Goal: Task Accomplishment & Management: Manage account settings

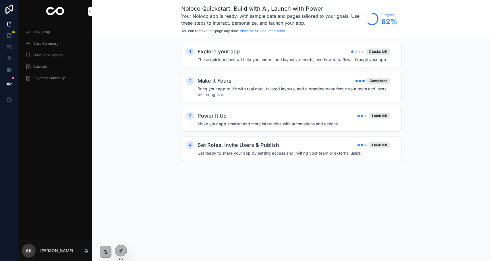
click at [49, 47] on div "Case Summary" at bounding box center [55, 43] width 60 height 9
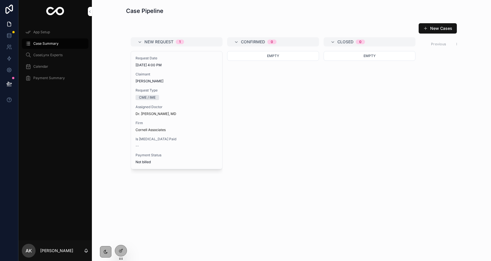
click at [117, 251] on div at bounding box center [120, 251] width 11 height 11
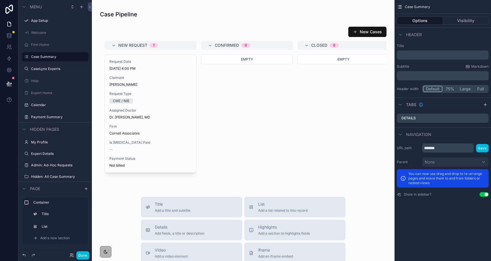
click at [138, 26] on div "scrollable content" at bounding box center [244, 94] width 294 height 179
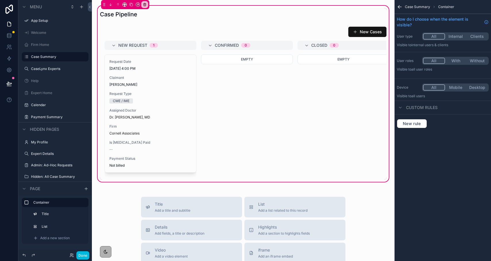
click at [135, 35] on div "scrollable content" at bounding box center [244, 102] width 294 height 156
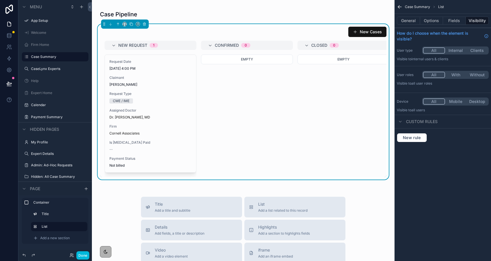
click at [431, 22] on button "Options" at bounding box center [431, 21] width 23 height 8
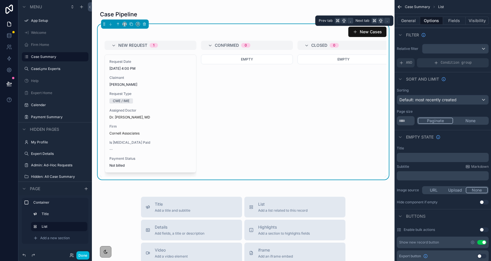
click at [417, 21] on button "General" at bounding box center [408, 21] width 23 height 8
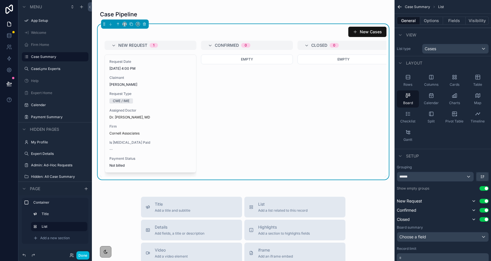
click at [433, 22] on button "Options" at bounding box center [431, 21] width 23 height 8
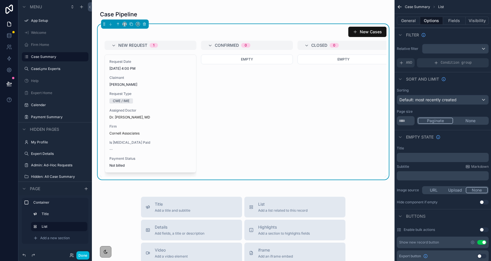
click at [417, 155] on div "﻿" at bounding box center [443, 157] width 92 height 9
click at [416, 157] on p "﻿" at bounding box center [443, 157] width 88 height 5
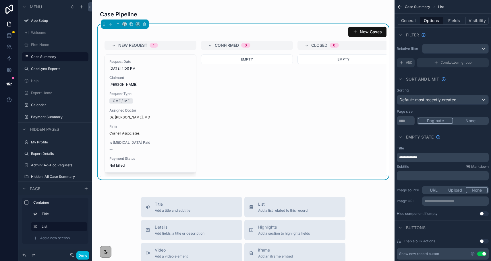
click at [429, 170] on div "Subtitle Markdown ﻿" at bounding box center [443, 173] width 92 height 16
drag, startPoint x: 426, startPoint y: 155, endPoint x: 393, endPoint y: 155, distance: 33.0
click at [393, 155] on div "App Setup Welcome Firm Home Case Summary CaseLynx Experts Help Expert Home Cale…" at bounding box center [291, 130] width 399 height 261
drag, startPoint x: 428, startPoint y: 157, endPoint x: 380, endPoint y: 154, distance: 48.4
click at [380, 154] on div "App Setup Welcome Firm Home Case Summary CaseLynx Experts Help Expert Home Cale…" at bounding box center [291, 130] width 399 height 261
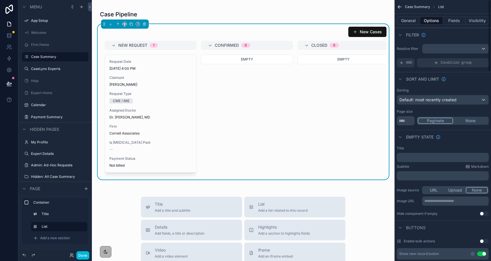
click at [400, 136] on icon "scrollable content" at bounding box center [400, 137] width 5 height 5
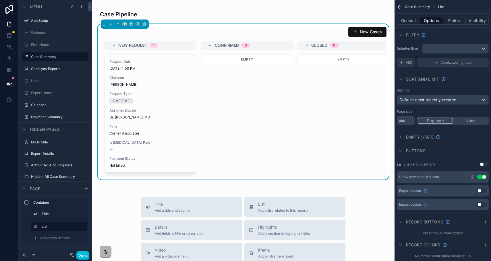
click at [412, 23] on button "General" at bounding box center [408, 21] width 23 height 8
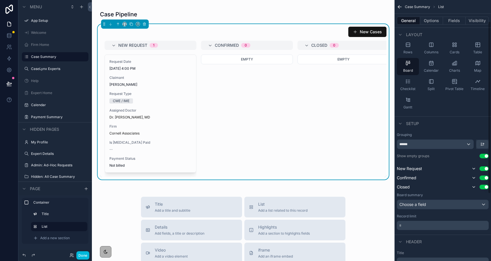
scroll to position [59, 0]
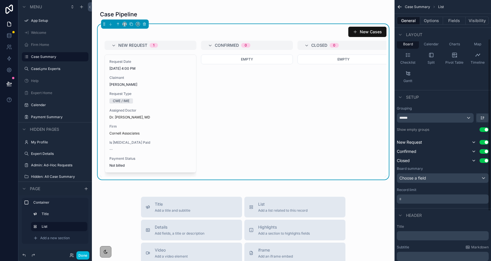
click at [410, 239] on div "﻿" at bounding box center [443, 236] width 92 height 9
click at [409, 237] on p "﻿" at bounding box center [443, 236] width 88 height 6
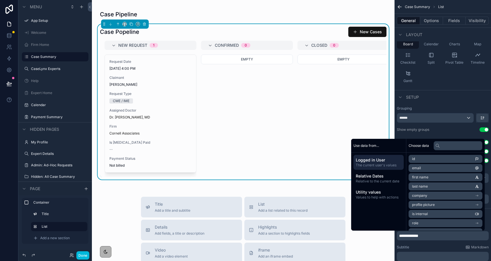
click at [414, 238] on span "**********" at bounding box center [408, 236] width 19 height 4
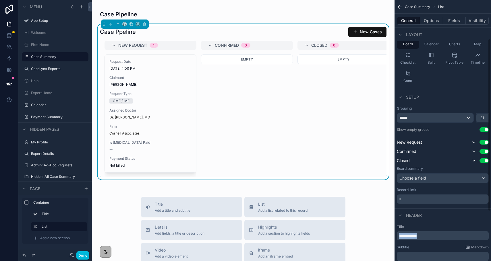
click at [386, 229] on div "App Setup Welcome Firm Home Case Summary CaseLynx Experts Help Expert Home Cale…" at bounding box center [291, 130] width 399 height 261
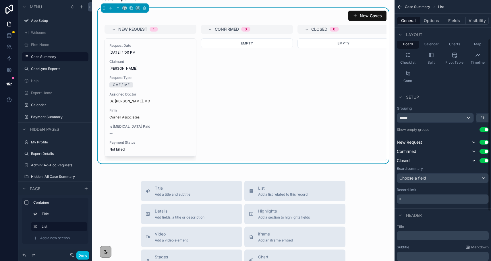
click at [406, 252] on div "﻿" at bounding box center [443, 256] width 92 height 9
click at [405, 256] on p "﻿" at bounding box center [443, 257] width 88 height 6
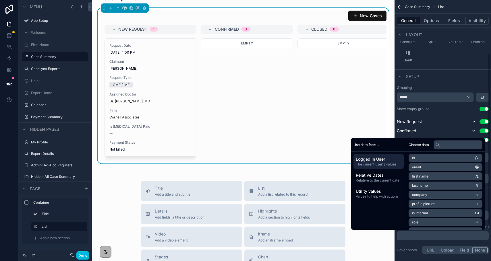
scroll to position [80, 0]
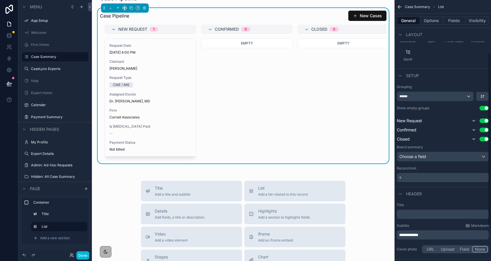
click at [400, 236] on span "**********" at bounding box center [408, 235] width 19 height 4
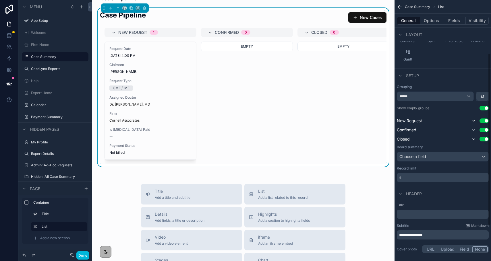
click at [448, 115] on div "Grouping ****** Show empty groups Use setting New Request Use setting Confirmed…" at bounding box center [443, 134] width 92 height 98
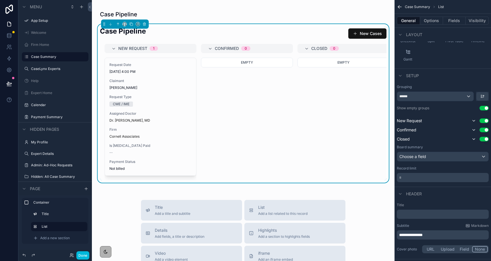
click at [200, 10] on div "scrollable content" at bounding box center [244, 14] width 294 height 13
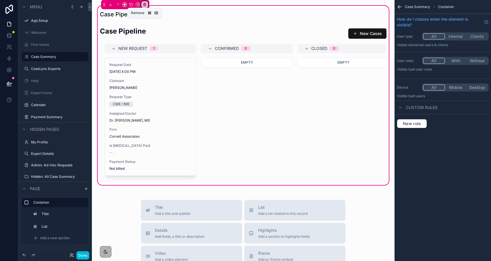
click at [143, 3] on icon "scrollable content" at bounding box center [145, 5] width 4 height 4
click at [133, 13] on div "scrollable content" at bounding box center [245, 130] width 491 height 261
click at [134, 17] on div "scrollable content" at bounding box center [244, 14] width 294 height 13
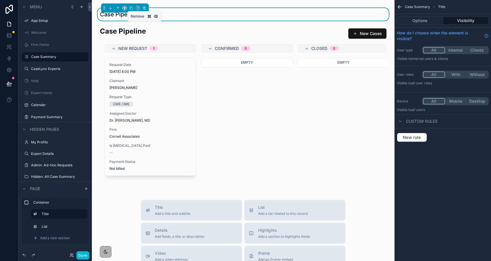
click at [145, 9] on icon "scrollable content" at bounding box center [145, 8] width 0 height 1
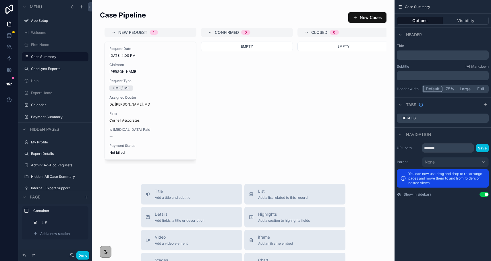
click at [85, 255] on button "Done" at bounding box center [82, 256] width 13 height 8
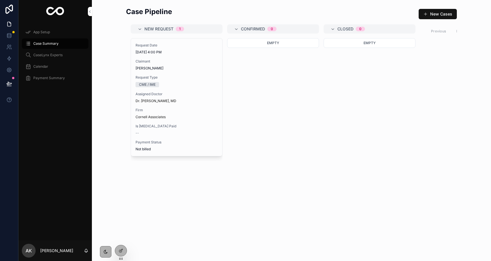
click at [124, 247] on div at bounding box center [120, 251] width 11 height 11
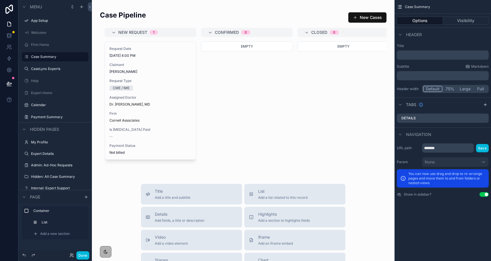
click at [157, 14] on div "scrollable content" at bounding box center [244, 88] width 294 height 166
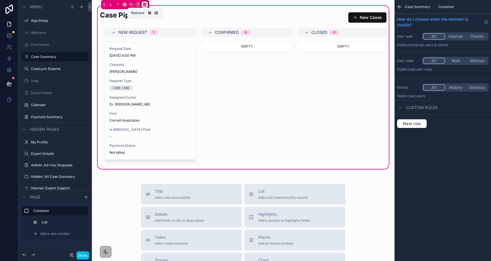
click at [145, 2] on div "scrollable content" at bounding box center [145, 4] width 6 height 6
click at [155, 13] on span "Remove only container" at bounding box center [167, 16] width 43 height 7
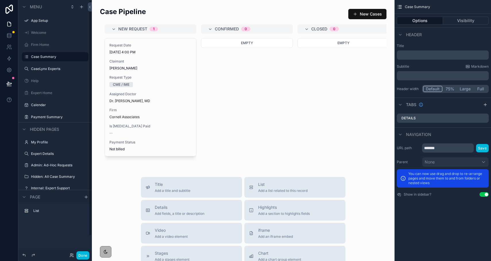
click at [83, 256] on button "Done" at bounding box center [82, 256] width 13 height 8
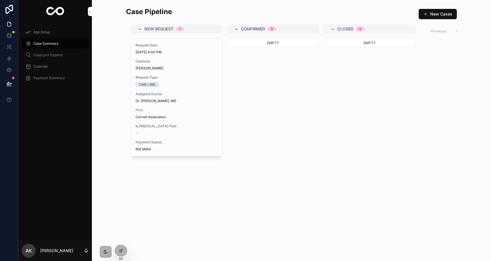
click at [125, 251] on div at bounding box center [120, 251] width 11 height 11
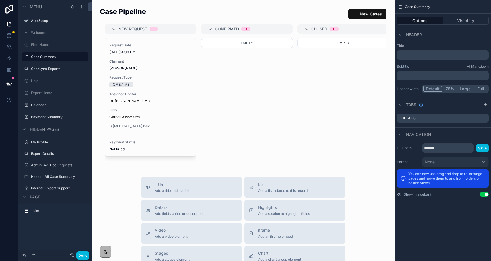
click at [344, 10] on div "scrollable content" at bounding box center [244, 84] width 294 height 159
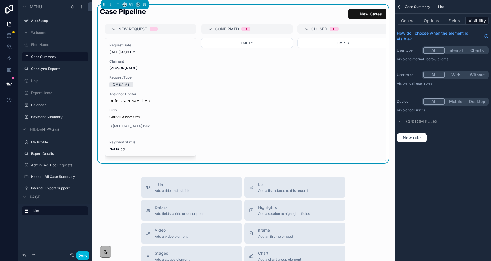
click at [422, 22] on button "Options" at bounding box center [431, 21] width 23 height 8
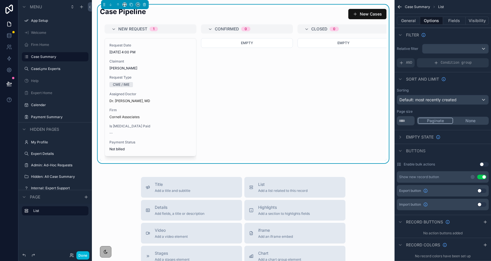
click at [482, 176] on button "Use setting" at bounding box center [481, 177] width 9 height 5
click at [86, 255] on button "Done" at bounding box center [82, 256] width 13 height 8
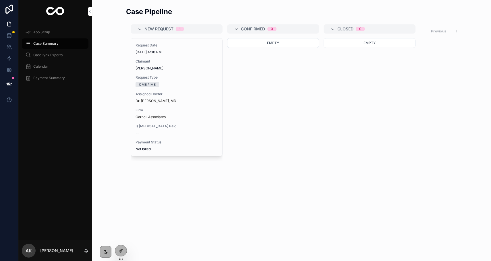
click at [123, 250] on icon at bounding box center [121, 250] width 2 height 2
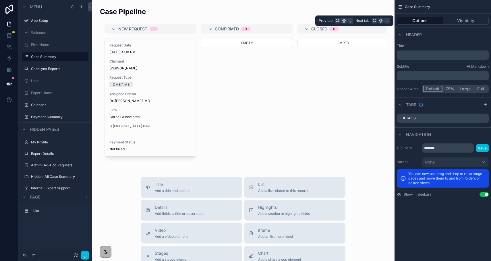
click at [456, 19] on button "Visibility" at bounding box center [466, 21] width 46 height 8
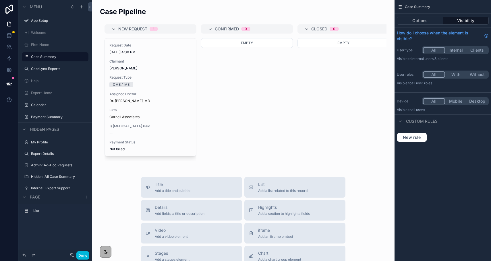
click at [454, 52] on button "Internal" at bounding box center [456, 50] width 22 height 6
click at [458, 77] on button "With" at bounding box center [456, 75] width 22 height 6
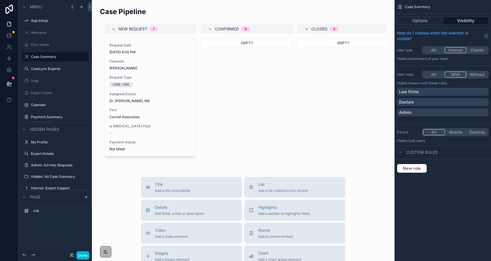
click at [452, 114] on div "Admin" at bounding box center [442, 113] width 87 height 6
click at [88, 259] on div "Done" at bounding box center [78, 256] width 23 height 8
click at [83, 255] on button "Done" at bounding box center [82, 256] width 13 height 8
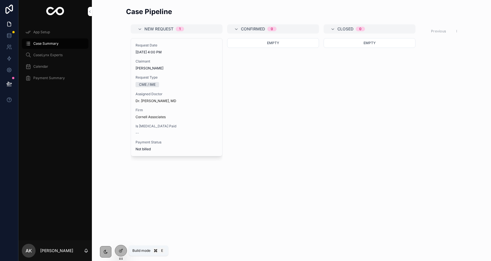
click at [121, 247] on div at bounding box center [120, 251] width 11 height 11
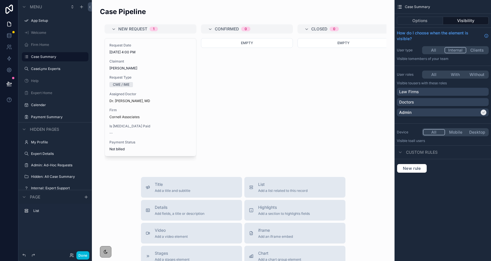
click at [308, 55] on div "scrollable content" at bounding box center [244, 84] width 294 height 159
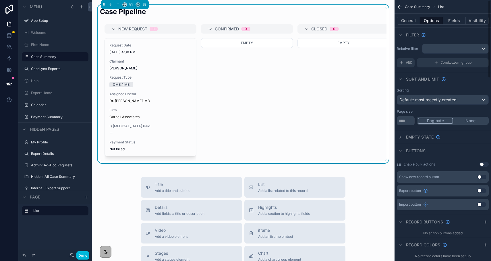
click at [449, 18] on button "Fields" at bounding box center [454, 21] width 23 height 8
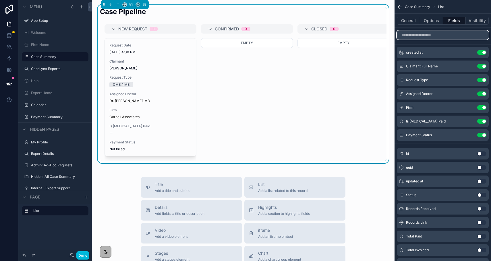
click at [436, 38] on input "scrollable content" at bounding box center [443, 34] width 92 height 9
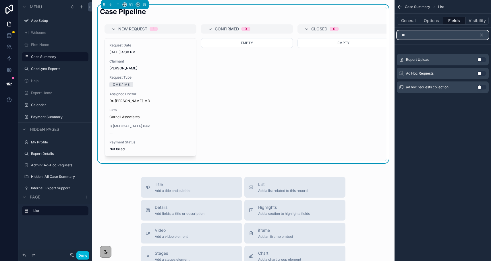
type input "**"
click at [480, 72] on button "Use setting" at bounding box center [481, 73] width 9 height 5
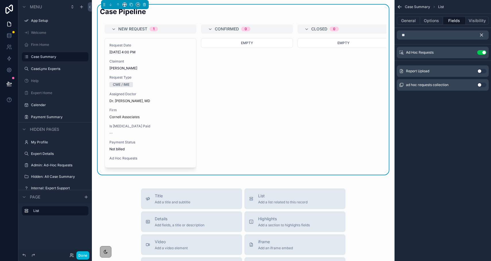
click at [483, 36] on icon "scrollable content" at bounding box center [482, 35] width 3 height 3
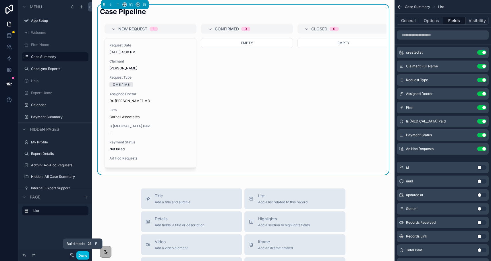
click at [80, 258] on button "Done" at bounding box center [82, 256] width 13 height 8
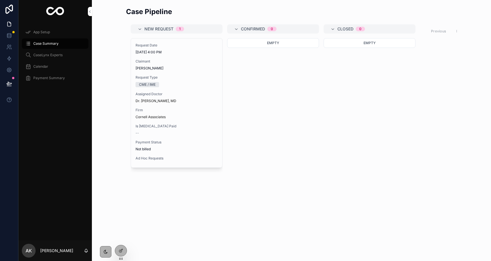
click at [119, 252] on icon at bounding box center [121, 251] width 5 height 5
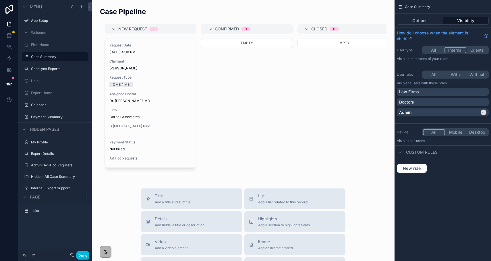
click at [283, 197] on span "List" at bounding box center [282, 196] width 49 height 6
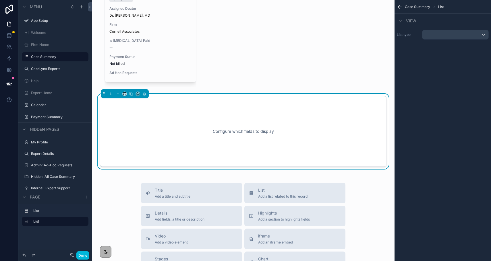
scroll to position [86, 0]
click at [442, 37] on div "scrollable content" at bounding box center [456, 34] width 66 height 9
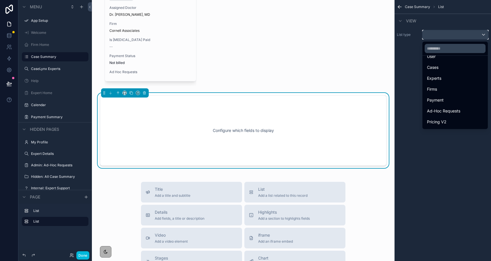
scroll to position [28, 0]
click at [439, 100] on span "Ad-Hoc Requests" at bounding box center [443, 101] width 33 height 7
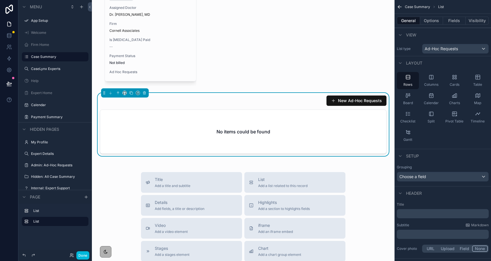
click at [429, 18] on button "Options" at bounding box center [431, 21] width 23 height 8
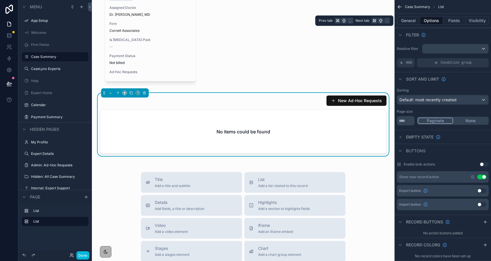
click at [405, 21] on button "General" at bounding box center [408, 21] width 23 height 8
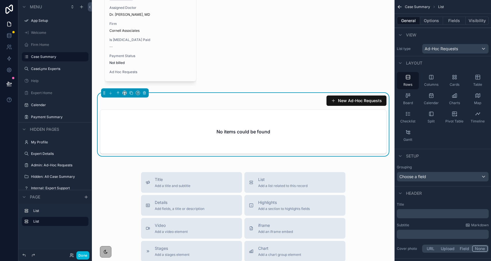
click at [477, 78] on icon "scrollable content" at bounding box center [477, 77] width 0 height 4
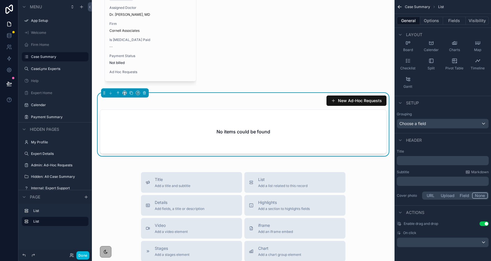
click at [426, 18] on button "Options" at bounding box center [431, 21] width 23 height 8
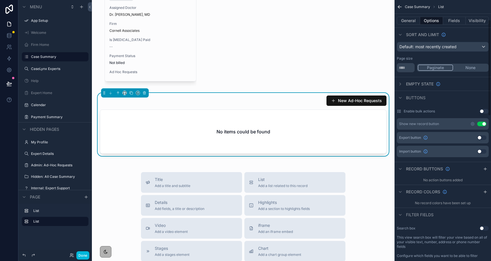
click at [483, 124] on button "Use setting" at bounding box center [481, 124] width 9 height 5
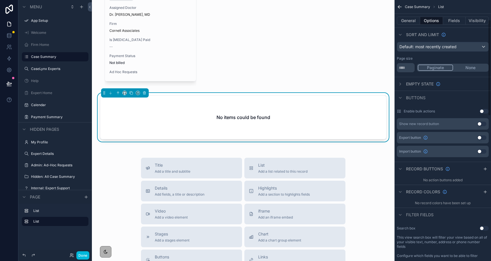
scroll to position [0, 0]
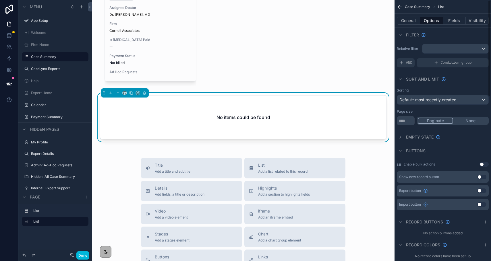
click at [454, 19] on button "Fields" at bounding box center [454, 21] width 23 height 8
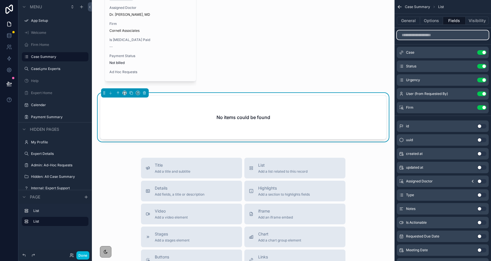
click at [429, 37] on input "scrollable content" at bounding box center [443, 34] width 92 height 9
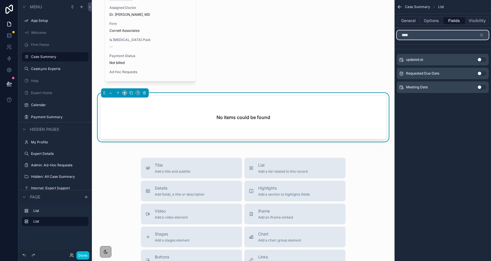
type input "****"
click at [480, 74] on button "Use setting" at bounding box center [481, 73] width 9 height 5
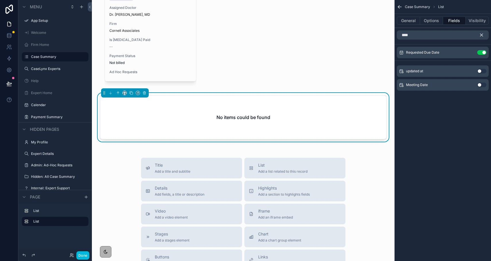
click at [481, 34] on icon "scrollable content" at bounding box center [481, 34] width 5 height 5
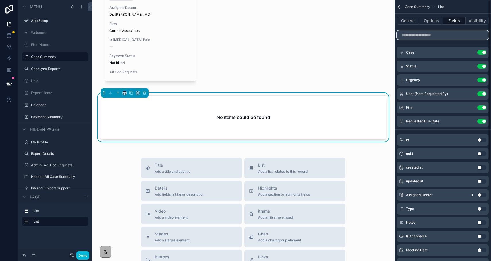
click at [467, 34] on input "scrollable content" at bounding box center [443, 34] width 92 height 9
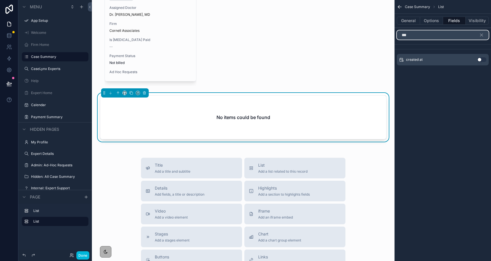
type input "***"
click at [481, 59] on button "Use setting" at bounding box center [481, 59] width 9 height 5
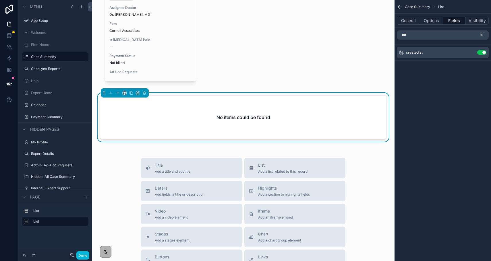
click at [481, 38] on button "scrollable content" at bounding box center [484, 34] width 10 height 9
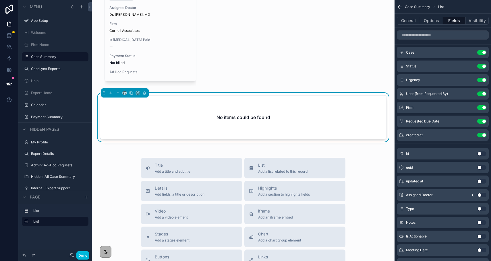
click at [480, 195] on button "Use setting" at bounding box center [481, 195] width 9 height 5
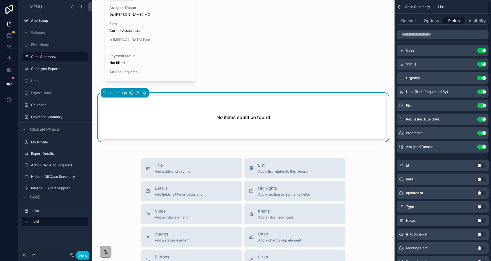
scroll to position [3, 0]
click at [481, 205] on button "Use setting" at bounding box center [481, 206] width 9 height 5
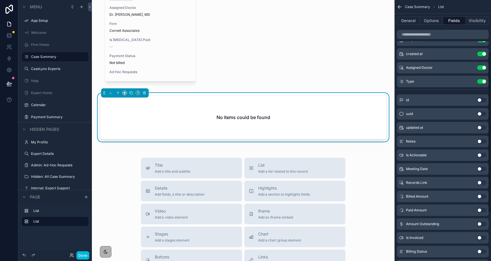
scroll to position [85, 0]
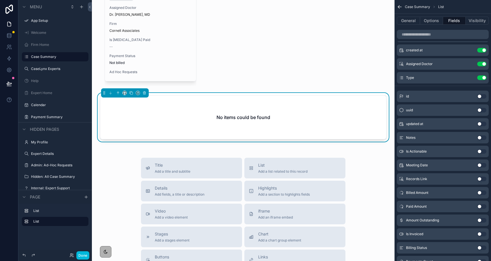
click at [481, 234] on button "Use setting" at bounding box center [481, 234] width 9 height 5
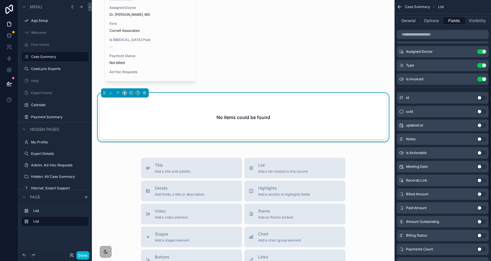
scroll to position [111, 0]
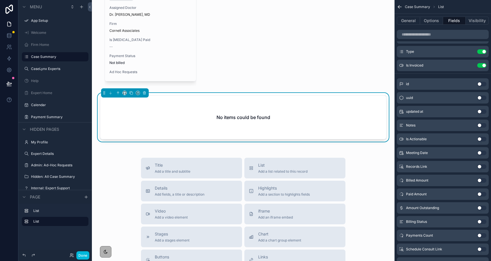
click at [480, 223] on button "Use setting" at bounding box center [481, 222] width 9 height 5
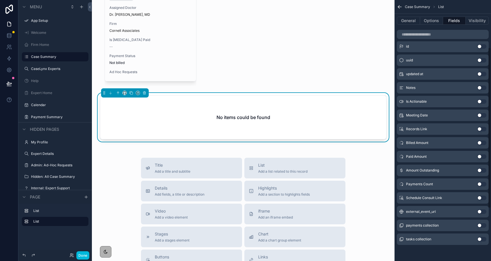
scroll to position [0, 0]
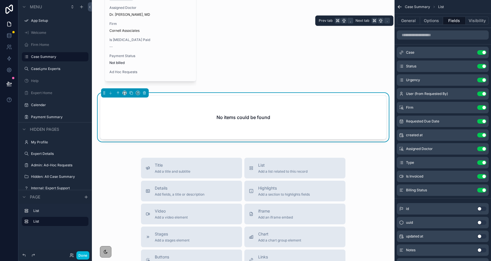
click at [411, 19] on button "General" at bounding box center [408, 21] width 23 height 8
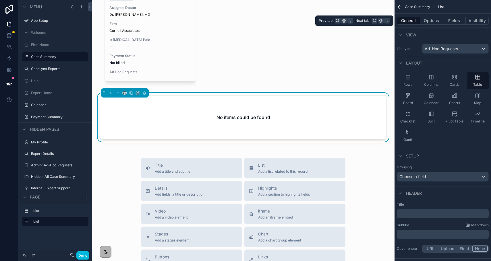
click at [456, 22] on button "Fields" at bounding box center [454, 21] width 23 height 8
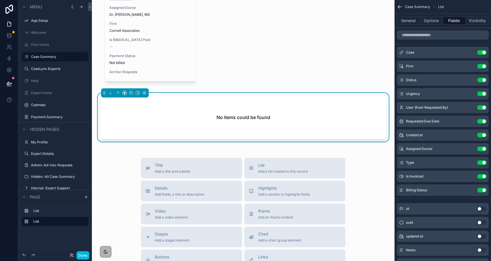
click at [483, 108] on button "Use setting" at bounding box center [481, 107] width 9 height 5
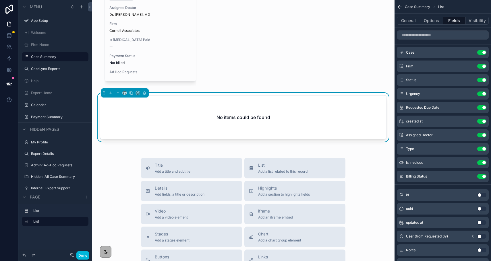
click at [0, 0] on icon "scrollable content" at bounding box center [0, 0] width 0 height 0
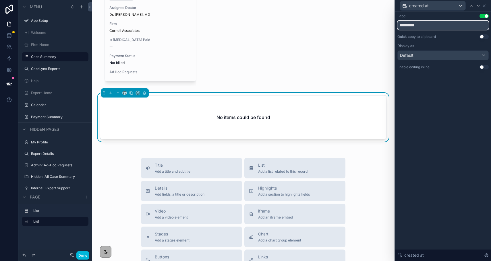
drag, startPoint x: 423, startPoint y: 26, endPoint x: 391, endPoint y: 26, distance: 32.2
click at [391, 26] on div "**********" at bounding box center [245, 130] width 491 height 261
drag, startPoint x: 441, startPoint y: 24, endPoint x: 396, endPoint y: 22, distance: 45.4
click at [396, 22] on div "**********" at bounding box center [443, 47] width 96 height 72
type input "**********"
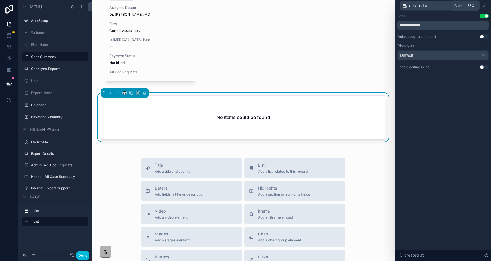
click at [484, 7] on icon at bounding box center [484, 5] width 5 height 5
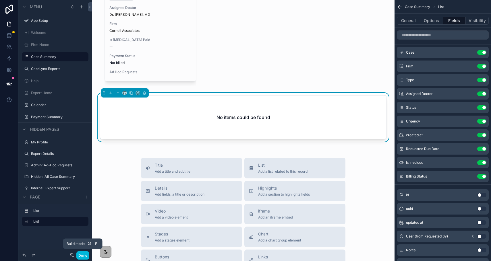
click at [81, 256] on button "Done" at bounding box center [82, 256] width 13 height 8
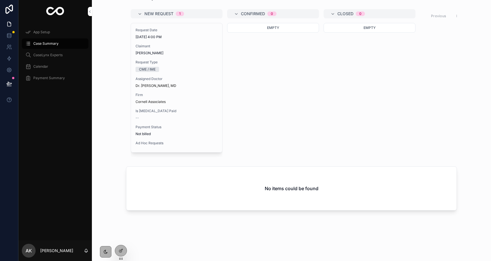
click at [128, 252] on div "Case Pipeline New Request 1 Request Date 10/5/2025 4:00 PM Claimant Bill Nye Re…" at bounding box center [291, 123] width 399 height 277
click at [123, 252] on icon at bounding box center [121, 251] width 5 height 5
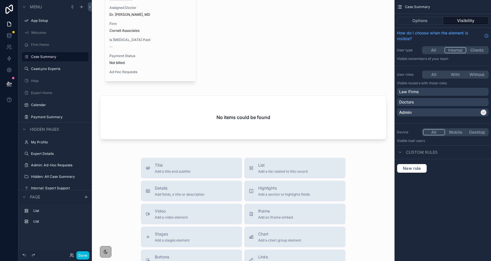
click at [418, 24] on button "Options" at bounding box center [420, 21] width 46 height 8
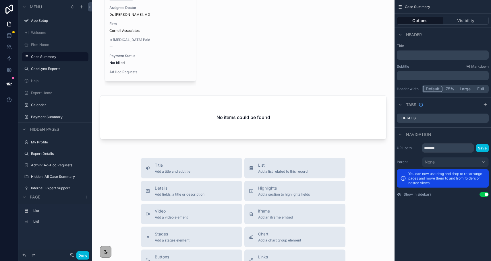
click at [454, 24] on button "Visibility" at bounding box center [466, 21] width 46 height 8
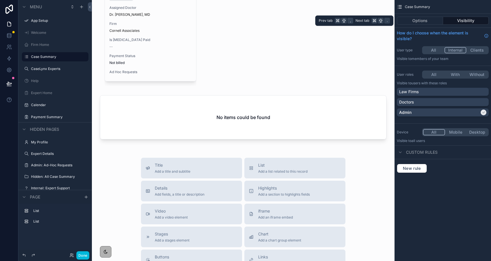
click at [425, 22] on button "Options" at bounding box center [420, 21] width 46 height 8
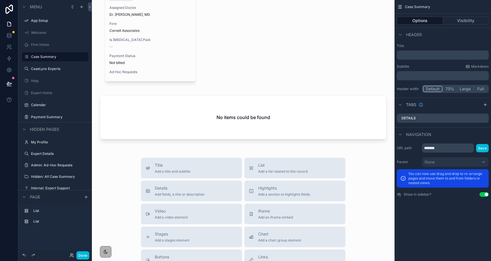
click at [330, 103] on div "scrollable content" at bounding box center [244, 118] width 294 height 51
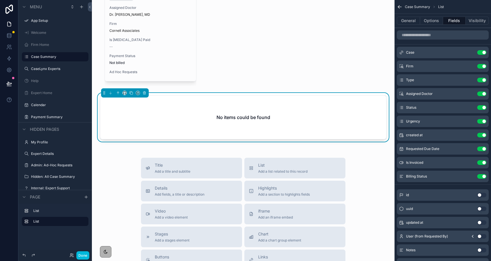
click at [429, 24] on button "Options" at bounding box center [431, 21] width 23 height 8
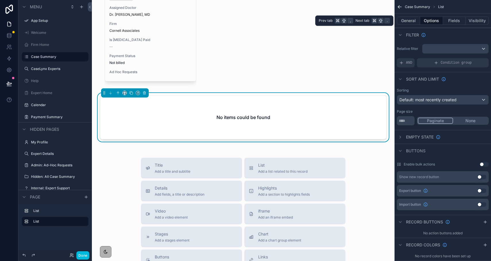
click at [410, 21] on button "General" at bounding box center [408, 21] width 23 height 8
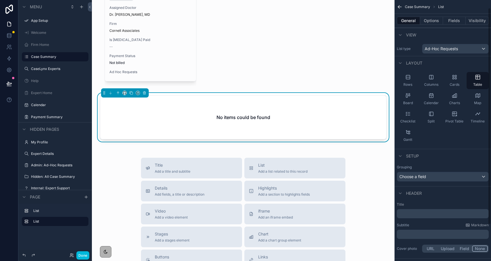
scroll to position [48, 0]
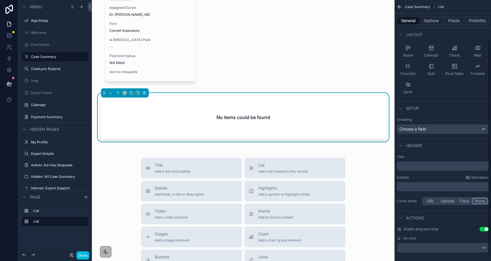
click at [415, 165] on p "﻿" at bounding box center [443, 166] width 88 height 6
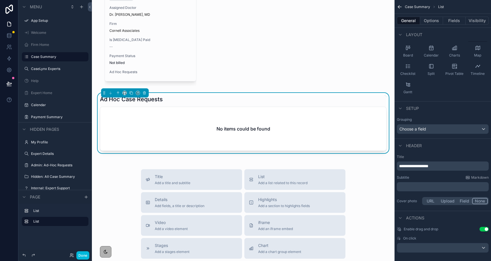
click at [85, 253] on button "Done" at bounding box center [82, 256] width 13 height 8
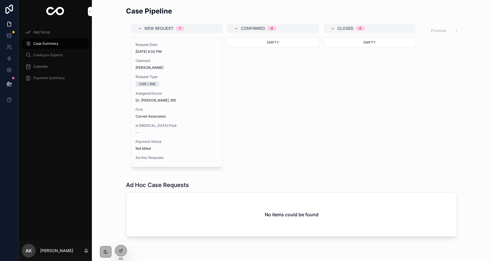
scroll to position [0, 0]
click at [121, 255] on div at bounding box center [120, 251] width 11 height 11
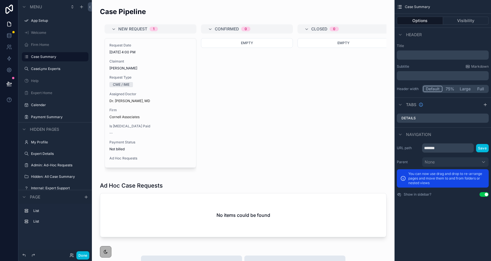
click at [306, 172] on div "scrollable content" at bounding box center [244, 90] width 294 height 170
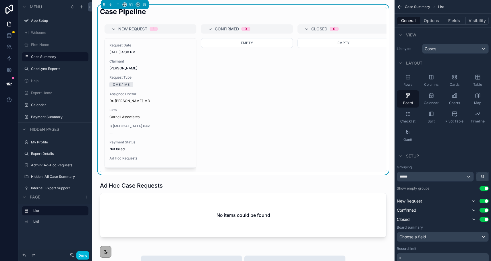
click at [295, 188] on div "scrollable content" at bounding box center [244, 211] width 294 height 63
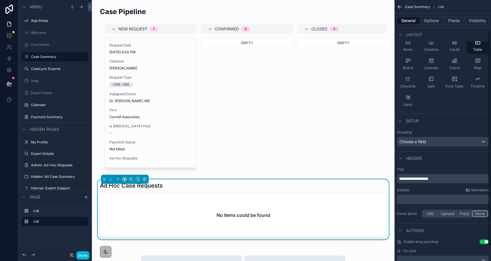
scroll to position [37, 0]
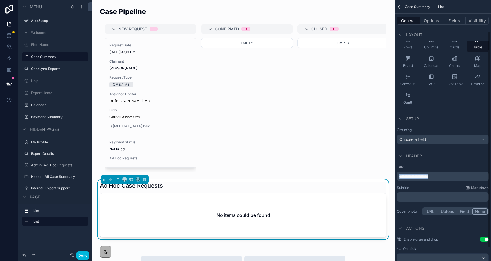
drag, startPoint x: 446, startPoint y: 178, endPoint x: 396, endPoint y: 174, distance: 50.4
click at [396, 174] on div "**********" at bounding box center [443, 191] width 97 height 56
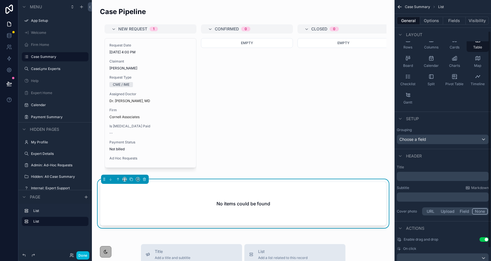
click at [424, 198] on p "﻿" at bounding box center [443, 197] width 88 height 6
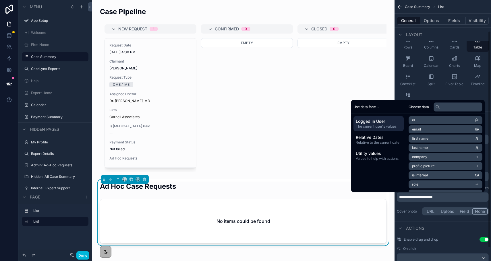
click at [83, 253] on button "Done" at bounding box center [82, 256] width 13 height 8
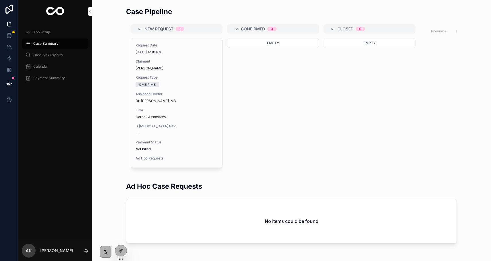
click at [119, 250] on icon at bounding box center [121, 251] width 5 height 5
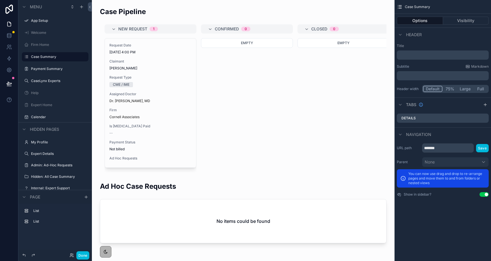
click at [82, 255] on button "Done" at bounding box center [82, 256] width 13 height 8
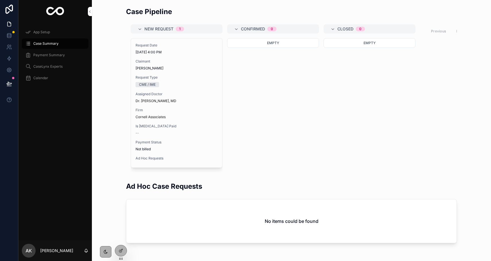
click at [132, 74] on div "Request Date 10/5/2025 4:00 PM Claimant Bill Nye Request Type CME / IME Assigne…" at bounding box center [176, 102] width 91 height 129
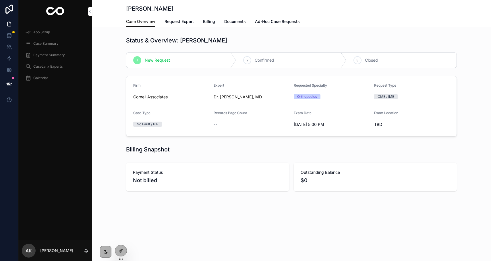
click at [206, 22] on span "Billing" at bounding box center [209, 22] width 12 height 6
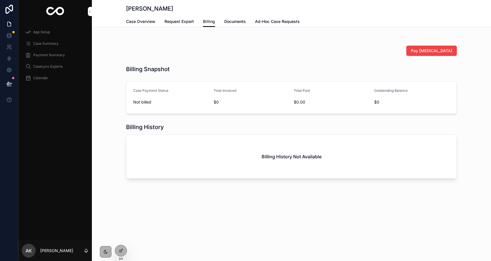
click at [131, 22] on span "Case Overview" at bounding box center [140, 22] width 29 height 6
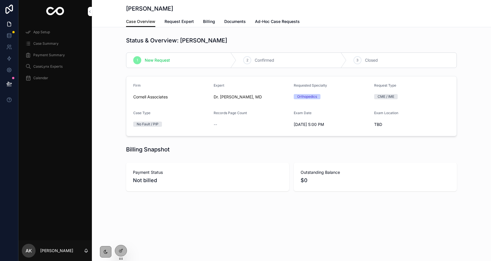
click at [119, 254] on div at bounding box center [120, 251] width 11 height 11
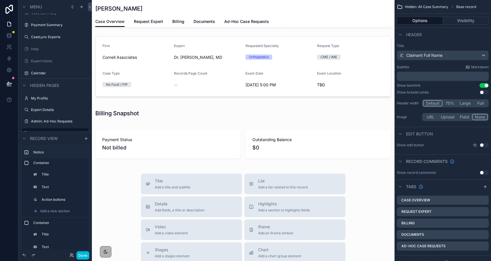
scroll to position [287, 0]
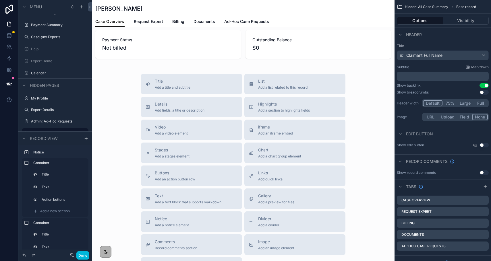
click at [190, 178] on span "Add an action button row" at bounding box center [175, 179] width 40 height 5
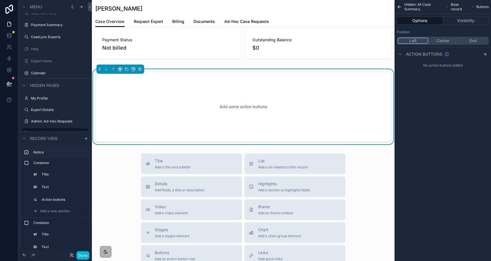
scroll to position [325, 0]
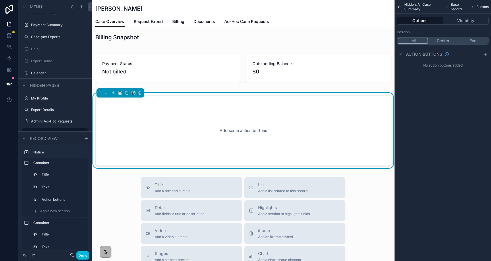
click at [470, 40] on button "End" at bounding box center [473, 41] width 30 height 6
click at [484, 54] on icon "scrollable content" at bounding box center [485, 54] width 5 height 5
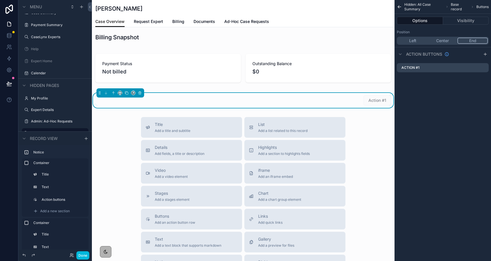
click at [0, 0] on icon "scrollable content" at bounding box center [0, 0] width 0 height 0
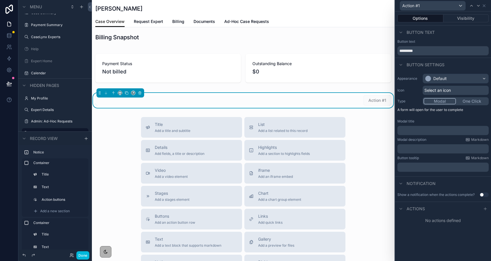
click at [442, 132] on p "﻿" at bounding box center [444, 131] width 88 height 6
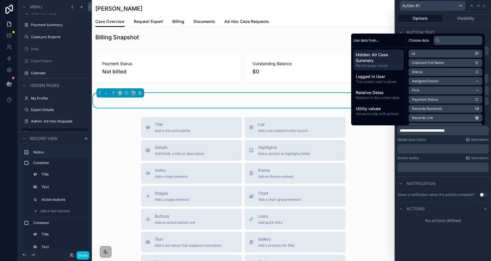
click at [444, 136] on div "**********" at bounding box center [443, 123] width 96 height 103
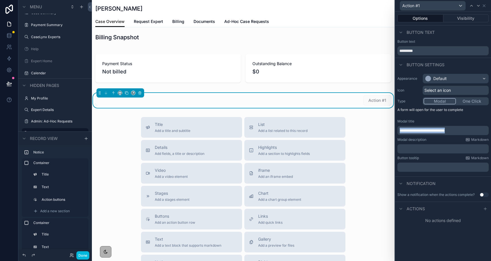
drag, startPoint x: 464, startPoint y: 133, endPoint x: 398, endPoint y: 129, distance: 66.2
click at [398, 129] on div "**********" at bounding box center [443, 130] width 91 height 9
click at [411, 151] on p "﻿" at bounding box center [444, 149] width 88 height 6
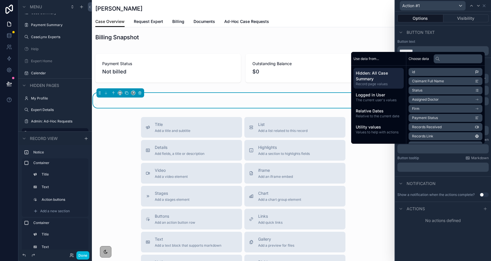
click at [412, 160] on label "Button tooltip" at bounding box center [409, 158] width 22 height 5
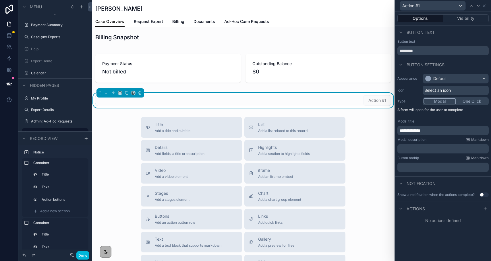
click at [484, 207] on icon at bounding box center [485, 209] width 5 height 5
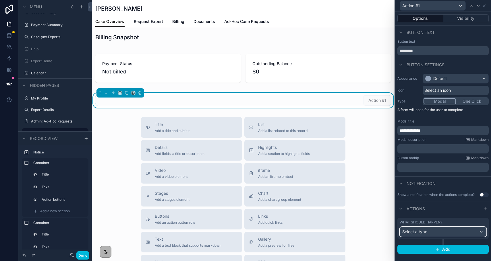
click at [453, 235] on div "Select a type" at bounding box center [443, 231] width 86 height 9
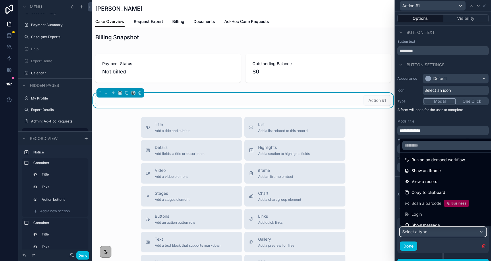
scroll to position [0, 0]
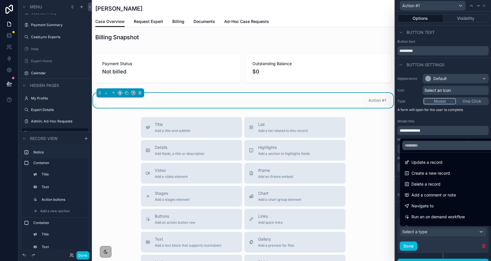
click at [431, 172] on span "Create a new record" at bounding box center [431, 173] width 38 height 7
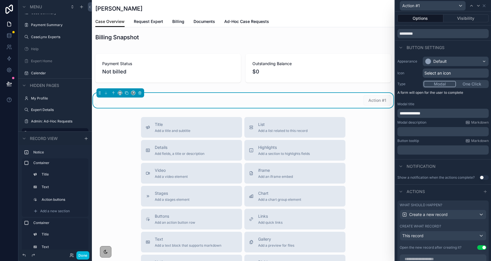
scroll to position [32, 0]
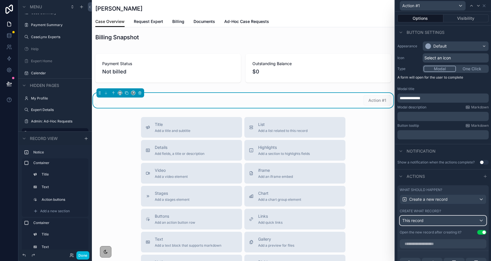
click at [426, 222] on div "This record" at bounding box center [443, 220] width 86 height 9
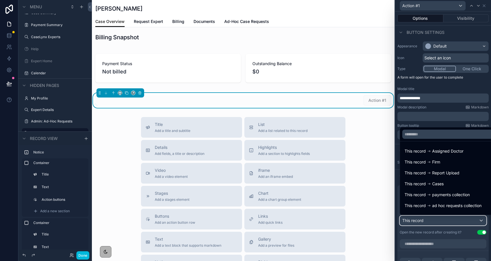
scroll to position [8, 0]
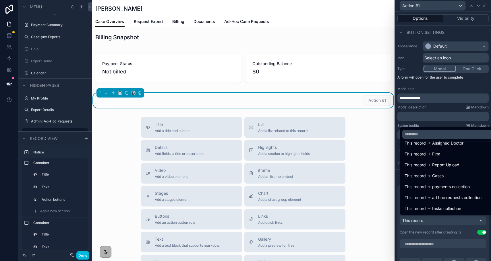
click at [423, 184] on span "This record" at bounding box center [415, 187] width 21 height 7
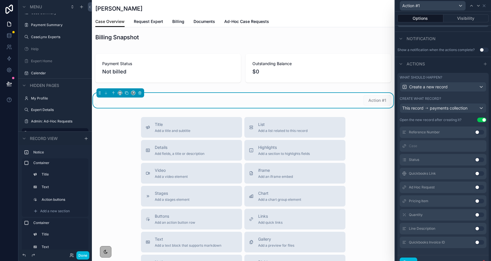
scroll to position [146, 0]
click at [478, 159] on button "Use setting" at bounding box center [479, 159] width 9 height 5
click at [479, 217] on button "Use setting" at bounding box center [479, 217] width 9 height 5
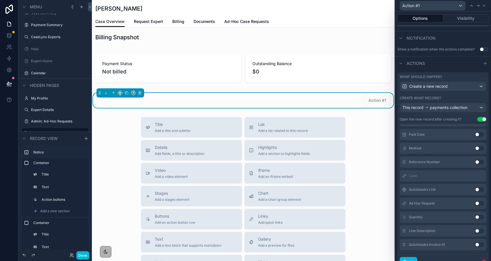
click at [479, 217] on button "Use setting" at bounding box center [479, 217] width 9 height 5
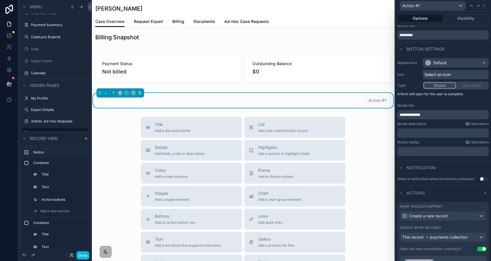
scroll to position [0, 0]
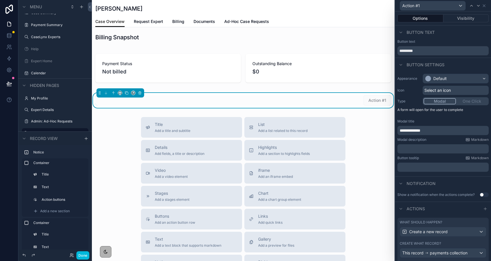
click at [414, 130] on span "**********" at bounding box center [410, 131] width 21 height 4
click at [439, 139] on div "Modal description Markdown" at bounding box center [443, 140] width 91 height 5
click at [438, 76] on div "Default" at bounding box center [439, 79] width 13 height 6
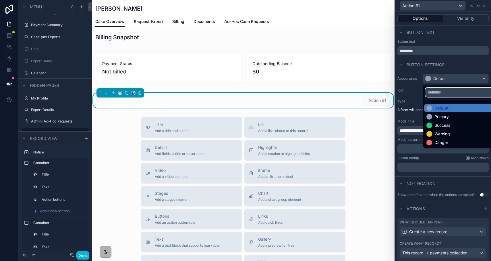
click at [441, 94] on input "text" at bounding box center [462, 92] width 74 height 9
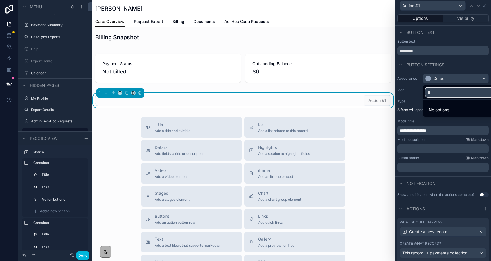
type input "*"
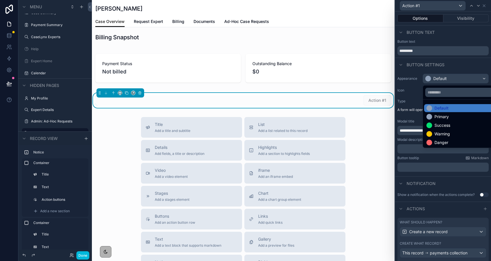
click at [431, 117] on div at bounding box center [430, 117] width 6 height 6
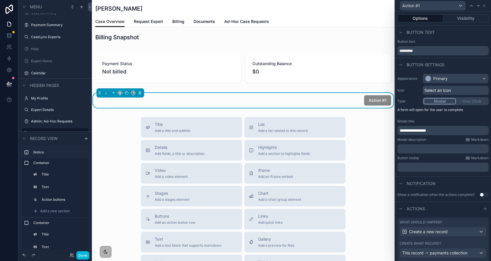
click at [438, 93] on span "Select an icon" at bounding box center [438, 91] width 26 height 6
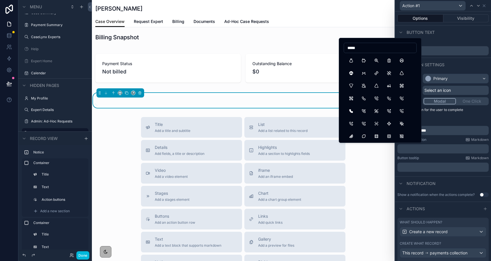
type input "*****"
click at [388, 62] on button "ReportMoney" at bounding box center [389, 60] width 10 height 10
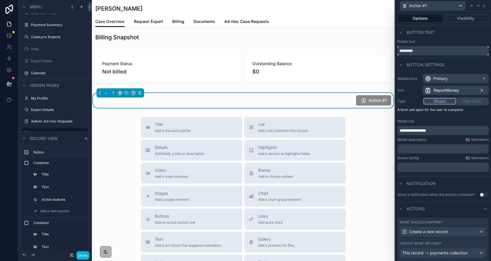
drag, startPoint x: 424, startPoint y: 52, endPoint x: 393, endPoint y: 52, distance: 30.7
click at [393, 52] on div "**********" at bounding box center [245, 130] width 491 height 261
type input "**********"
click at [445, 92] on span "ReportMoney" at bounding box center [447, 91] width 26 height 6
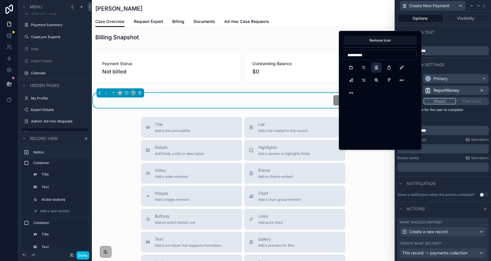
type input "**********"
click at [379, 66] on button "ReportMoney" at bounding box center [376, 68] width 10 height 10
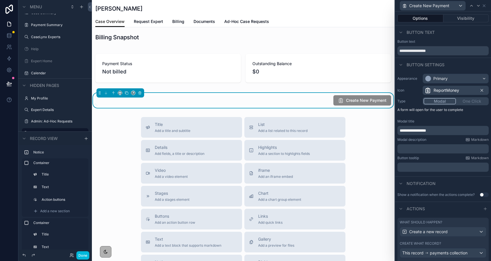
click at [448, 92] on span "ReportMoney" at bounding box center [447, 91] width 26 height 6
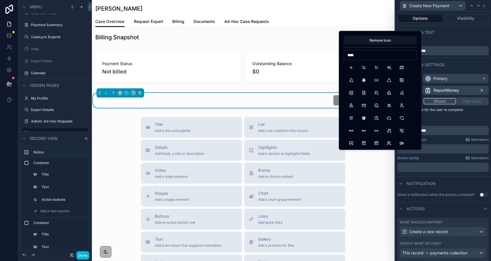
type input "****"
click at [348, 65] on button "Plus" at bounding box center [351, 68] width 10 height 10
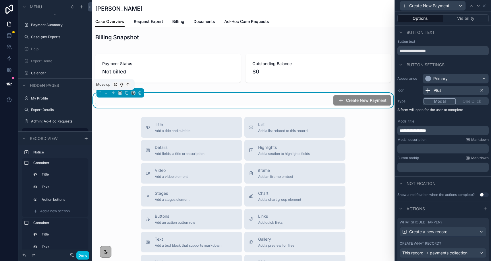
click at [113, 92] on icon "scrollable content" at bounding box center [113, 93] width 0 height 2
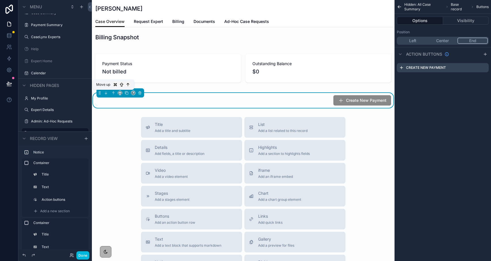
click at [113, 92] on icon "scrollable content" at bounding box center [113, 93] width 0 height 2
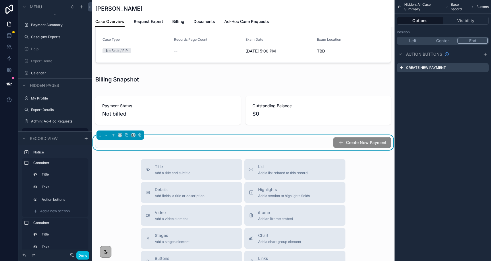
scroll to position [274, 0]
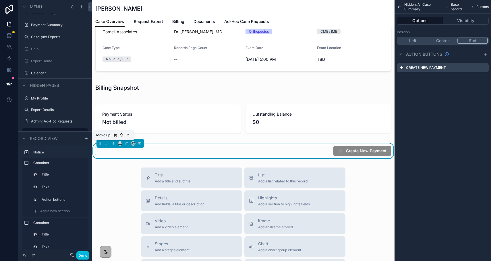
click at [113, 143] on icon "scrollable content" at bounding box center [113, 143] width 0 height 2
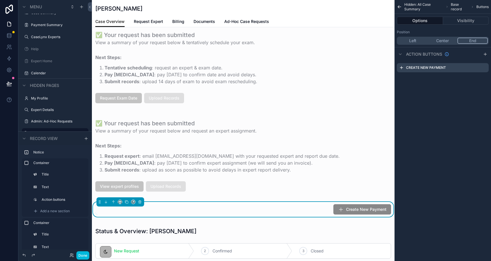
scroll to position [182, 0]
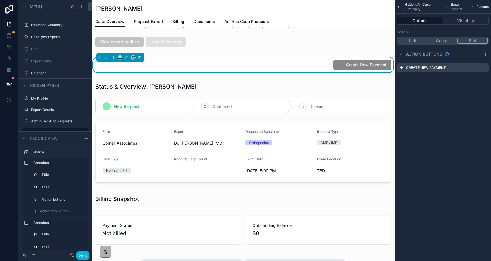
click at [458, 20] on button "Visibility" at bounding box center [466, 21] width 46 height 8
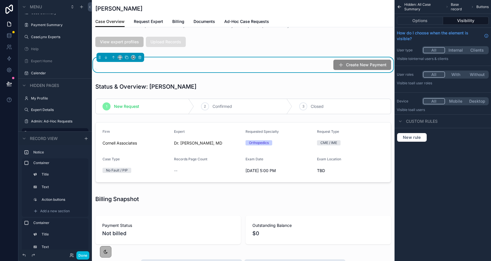
click at [422, 124] on div "Custom rules" at bounding box center [417, 121] width 41 height 7
click at [420, 122] on span "Custom rules" at bounding box center [422, 122] width 32 height 6
click at [461, 48] on button "Internal" at bounding box center [456, 50] width 22 height 6
click at [459, 74] on button "With" at bounding box center [456, 75] width 22 height 6
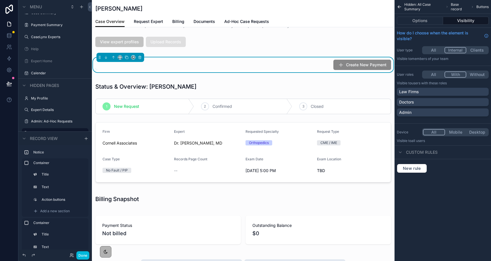
click at [429, 113] on div "Admin" at bounding box center [442, 113] width 87 height 6
click at [84, 253] on button "Done" at bounding box center [82, 256] width 13 height 8
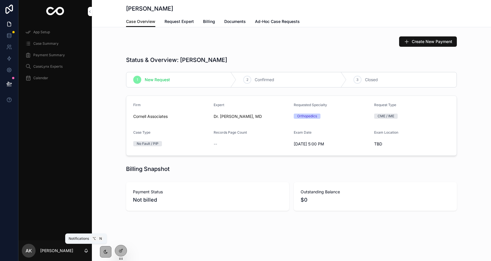
scroll to position [0, 0]
click at [414, 43] on span "Create New Payment" at bounding box center [432, 42] width 40 height 6
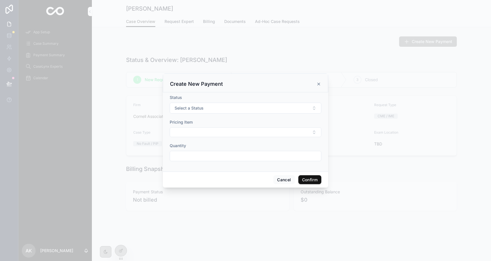
click at [232, 111] on button "Select a Status" at bounding box center [246, 108] width 152 height 11
click at [220, 130] on div "Pending" at bounding box center [217, 131] width 13 height 5
click at [216, 131] on button "Select Button" at bounding box center [246, 133] width 152 height 10
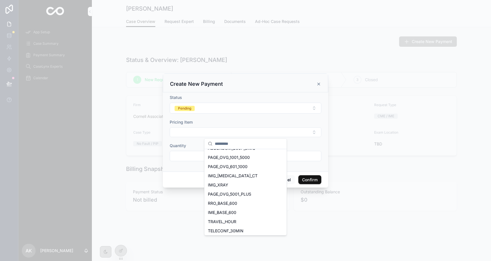
scroll to position [45, 0]
click at [238, 211] on div "IME_BASE_600" at bounding box center [246, 211] width 80 height 9
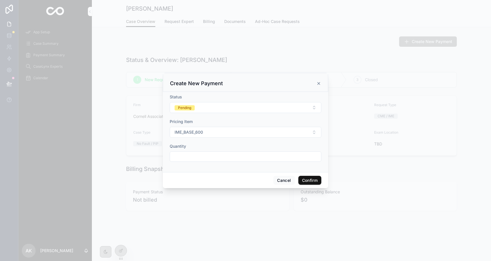
click at [206, 161] on div at bounding box center [246, 157] width 152 height 10
click at [204, 157] on input "text" at bounding box center [245, 157] width 151 height 8
type input "*"
click at [198, 168] on div "Status Pending Pricing Item IME_BASE_600 Quantity *" at bounding box center [245, 132] width 165 height 80
click at [304, 177] on button "Confirm" at bounding box center [309, 180] width 23 height 9
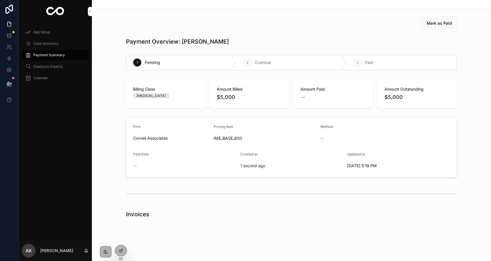
click at [40, 44] on span "Case Summary" at bounding box center [45, 43] width 25 height 5
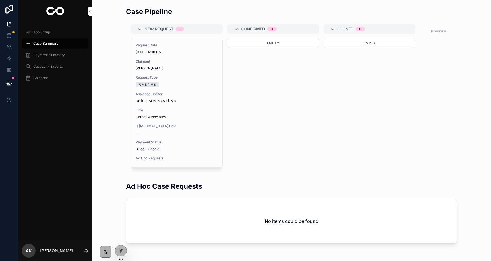
click at [171, 117] on div "Cornell Associates" at bounding box center [177, 117] width 82 height 5
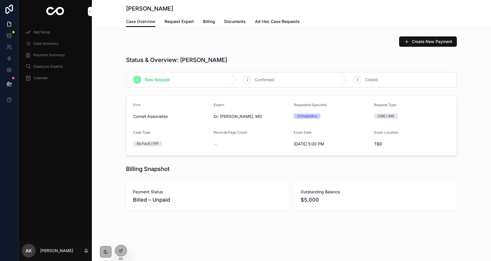
click at [53, 56] on span "Payment Summary" at bounding box center [49, 55] width 32 height 5
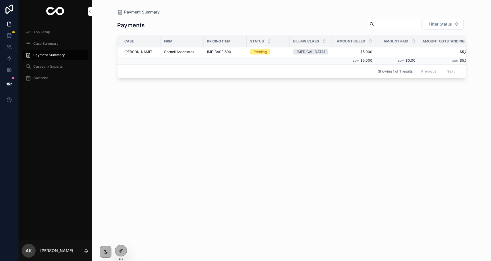
click at [0, 0] on icon at bounding box center [0, 0] width 0 height 0
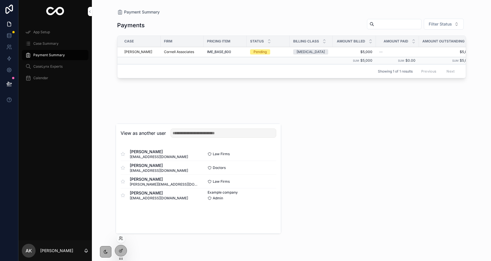
click at [0, 0] on button "Select" at bounding box center [0, 0] width 0 height 0
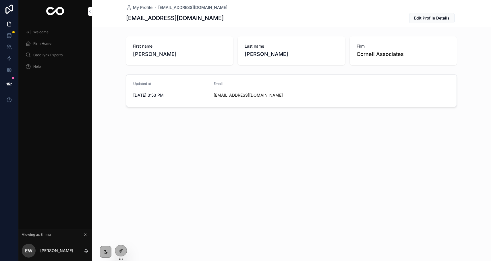
click at [47, 46] on div "Firm Home" at bounding box center [55, 43] width 60 height 9
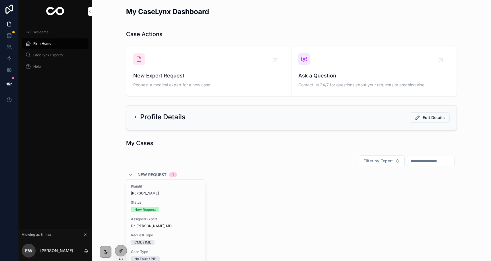
scroll to position [53, 0]
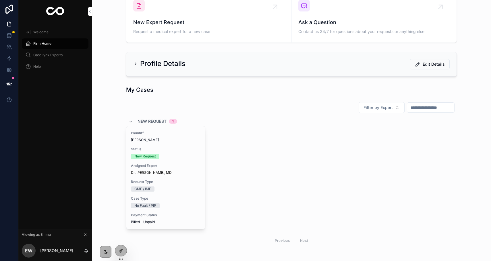
click at [167, 158] on div "New Request" at bounding box center [166, 156] width 70 height 5
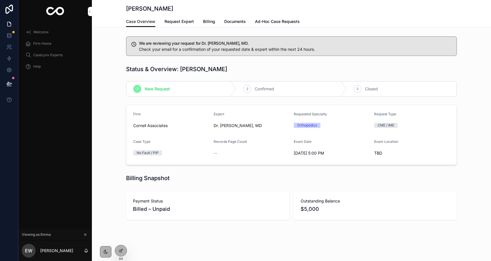
click at [0, 0] on div at bounding box center [0, 0] width 0 height 0
click at [0, 0] on icon at bounding box center [0, 0] width 0 height 0
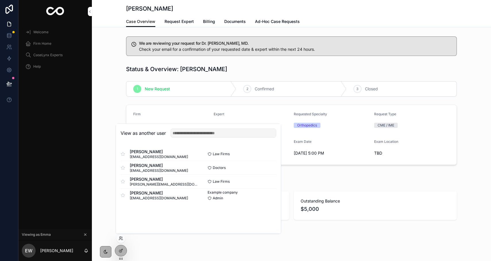
click at [0, 0] on button "Select" at bounding box center [0, 0] width 0 height 0
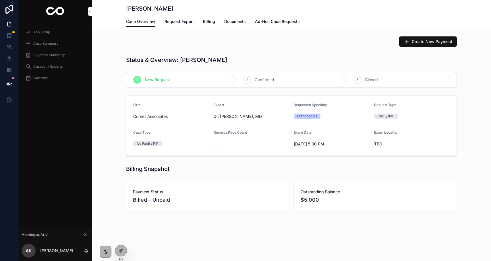
click at [261, 78] on span "Confirmed" at bounding box center [265, 80] width 20 height 6
click at [0, 0] on icon at bounding box center [0, 0] width 0 height 0
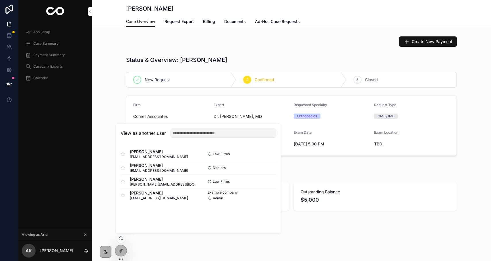
click at [0, 0] on button "Select" at bounding box center [0, 0] width 0 height 0
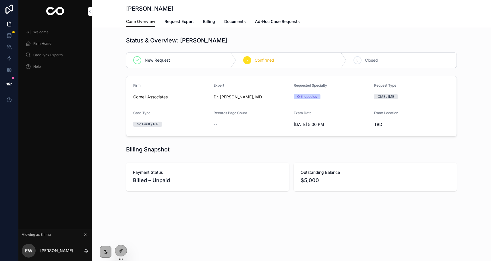
click at [186, 21] on span "Request Expert" at bounding box center [179, 22] width 29 height 6
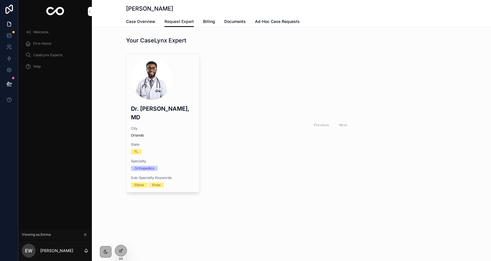
click at [211, 19] on span "Billing" at bounding box center [209, 22] width 12 height 6
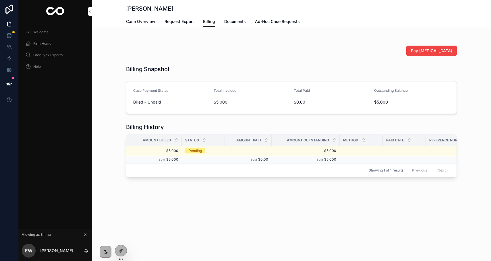
click at [242, 22] on span "Documents" at bounding box center [235, 22] width 22 height 6
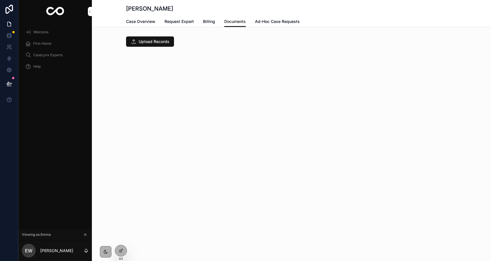
click at [254, 23] on div "Case Overview Request Expert Billing Documents Ad-Hoc Case Requests" at bounding box center [291, 21] width 331 height 11
click at [259, 22] on span "Ad-Hoc Case Requests" at bounding box center [277, 22] width 45 height 6
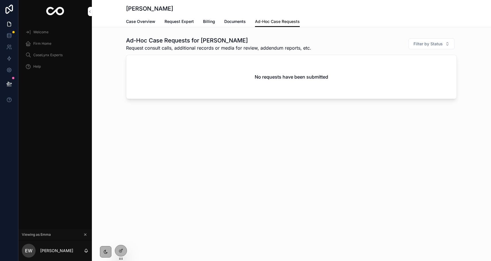
click at [236, 21] on span "Documents" at bounding box center [235, 22] width 22 height 6
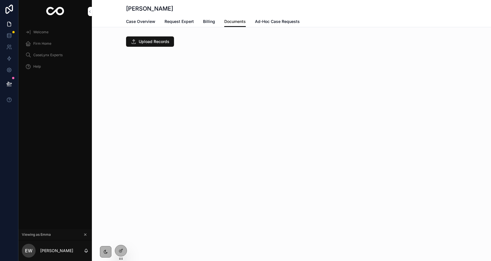
click at [209, 22] on span "Billing" at bounding box center [209, 22] width 12 height 6
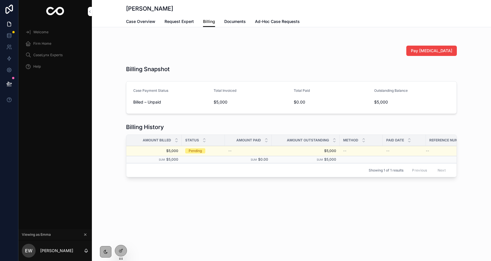
click at [144, 24] on span "Case Overview" at bounding box center [140, 22] width 29 height 6
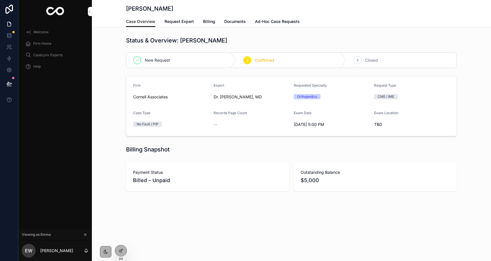
click at [208, 20] on span "Billing" at bounding box center [209, 22] width 12 height 6
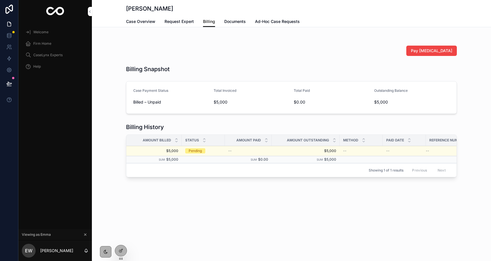
click at [196, 153] on div "Pending" at bounding box center [195, 150] width 13 height 5
click at [0, 0] on icon at bounding box center [0, 0] width 0 height 0
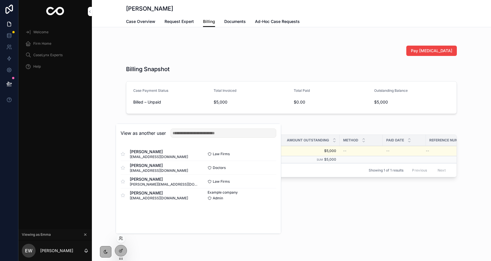
click at [0, 0] on button "Select" at bounding box center [0, 0] width 0 height 0
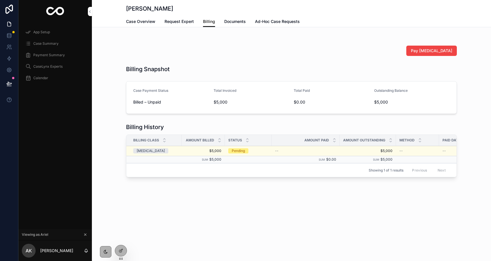
click at [0, 0] on icon at bounding box center [0, 0] width 0 height 0
click at [98, 219] on div "[PERSON_NAME] Billing Case Overview Request Expert Billing Documents Ad-Hoc Cas…" at bounding box center [291, 130] width 399 height 261
click at [50, 54] on span "Payment Summary" at bounding box center [49, 55] width 32 height 5
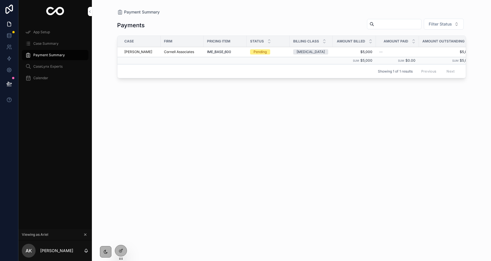
click at [242, 53] on div "IME_BASE_600" at bounding box center [225, 52] width 36 height 5
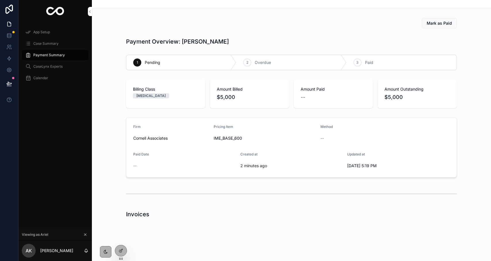
click at [121, 251] on icon at bounding box center [121, 250] width 2 height 2
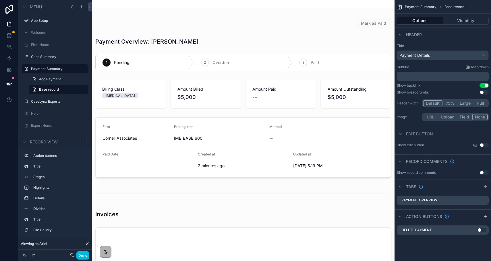
click at [166, 120] on div "scrollable content" at bounding box center [243, 147] width 303 height 65
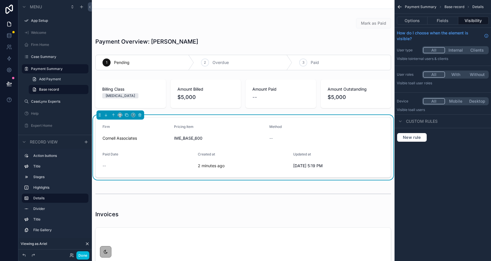
click at [414, 21] on button "Options" at bounding box center [412, 21] width 31 height 8
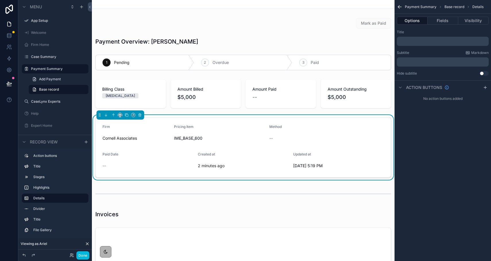
click at [441, 19] on button "Fields" at bounding box center [443, 21] width 30 height 8
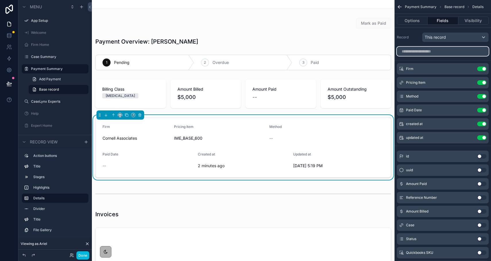
click at [445, 53] on input "scrollable content" at bounding box center [443, 51] width 92 height 9
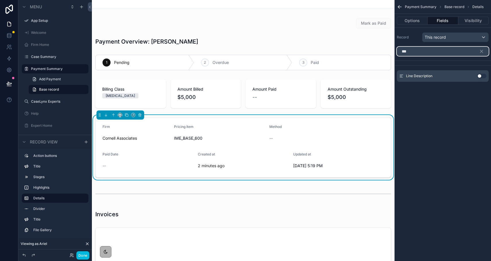
type input "***"
click at [481, 78] on button "Use setting" at bounding box center [481, 76] width 9 height 5
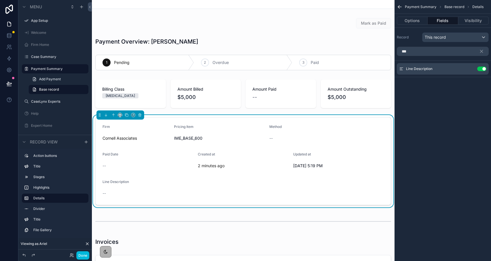
click at [480, 70] on button "Use setting" at bounding box center [481, 69] width 9 height 5
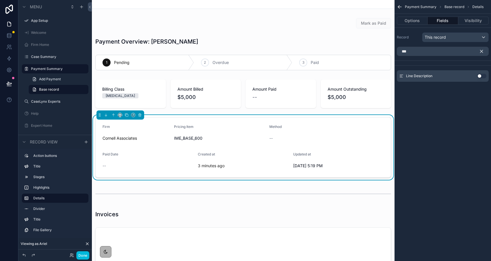
click at [480, 52] on icon "scrollable content" at bounding box center [481, 51] width 5 height 5
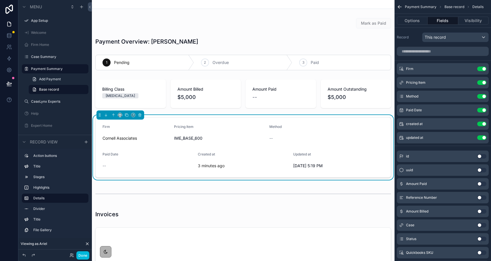
click at [0, 0] on icon "scrollable content" at bounding box center [0, 0] width 0 height 0
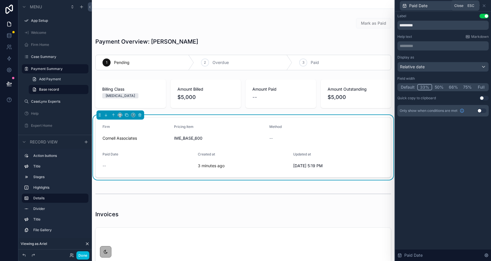
click at [485, 6] on icon at bounding box center [484, 5] width 5 height 5
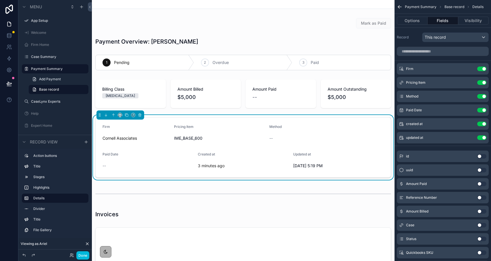
click at [0, 0] on icon "scrollable content" at bounding box center [0, 0] width 0 height 0
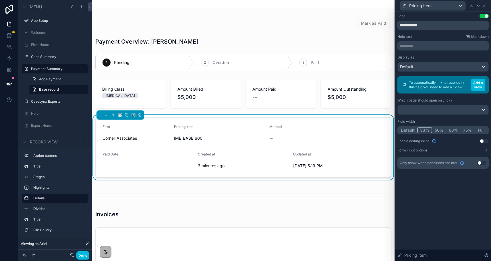
click at [478, 84] on button "Add a view" at bounding box center [478, 85] width 14 height 13
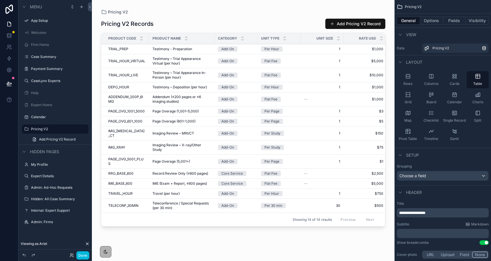
click at [46, 67] on label "Payment Summary" at bounding box center [58, 69] width 54 height 5
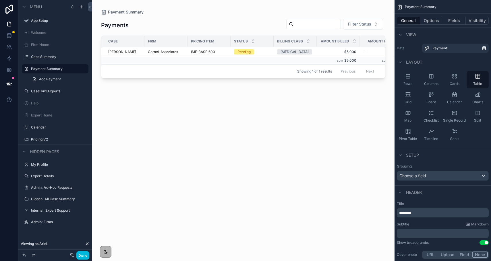
click at [206, 51] on div "scrollable content" at bounding box center [243, 127] width 303 height 254
click at [310, 53] on div "Retainer" at bounding box center [295, 51] width 36 height 5
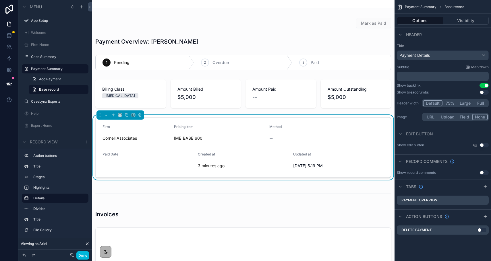
click at [389, 118] on form "Firm Cornell Associates Pricing Item IME_BASE_600 Method -- Paid Date -- Create…" at bounding box center [243, 148] width 295 height 60
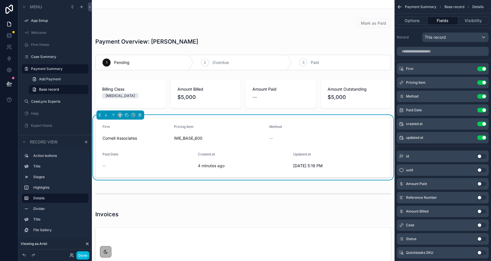
click at [0, 0] on icon "scrollable content" at bounding box center [0, 0] width 0 height 0
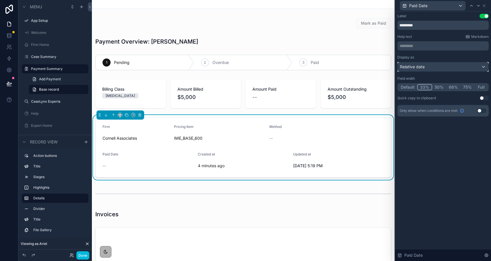
click at [429, 67] on div "Relative date" at bounding box center [443, 66] width 91 height 9
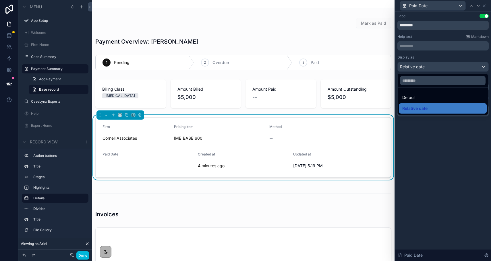
click at [420, 98] on div "Default" at bounding box center [442, 97] width 81 height 7
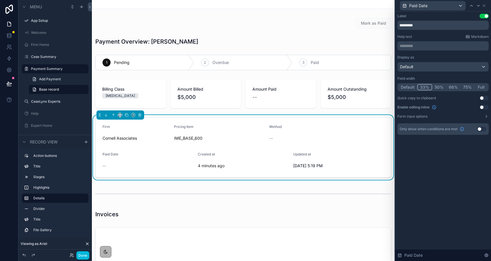
click at [485, 7] on icon at bounding box center [484, 5] width 5 height 5
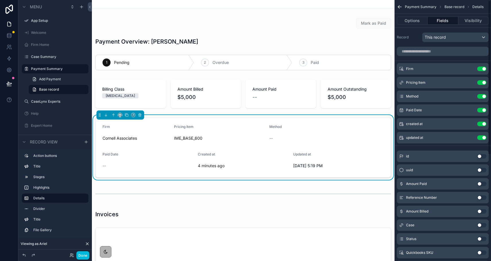
click at [0, 0] on icon "scrollable content" at bounding box center [0, 0] width 0 height 0
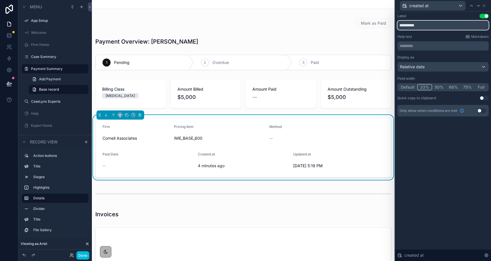
drag, startPoint x: 423, startPoint y: 24, endPoint x: 385, endPoint y: 24, distance: 37.1
click at [385, 24] on div "**********" at bounding box center [245, 130] width 491 height 261
click at [485, 6] on icon at bounding box center [484, 5] width 5 height 5
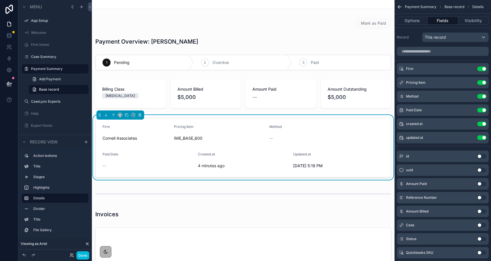
click at [0, 0] on icon "scrollable content" at bounding box center [0, 0] width 0 height 0
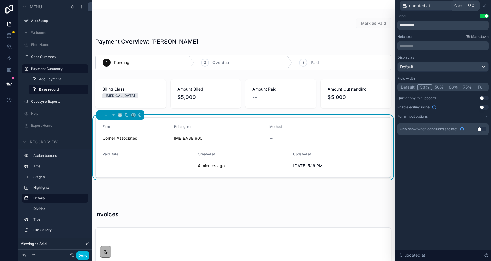
click at [485, 6] on icon at bounding box center [484, 5] width 5 height 5
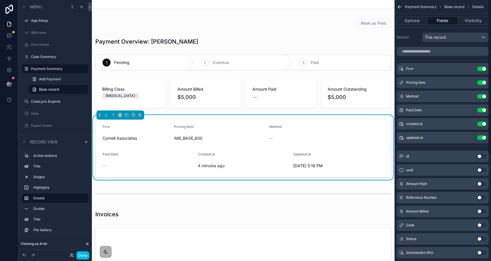
click at [0, 0] on icon "scrollable content" at bounding box center [0, 0] width 0 height 0
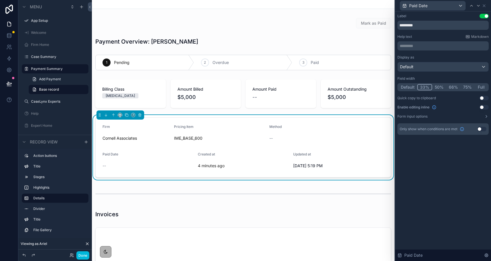
click at [427, 86] on button "33%" at bounding box center [424, 87] width 15 height 6
click at [442, 86] on button "50%" at bounding box center [439, 87] width 14 height 6
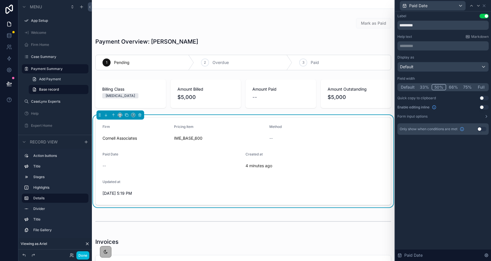
click at [428, 88] on button "33%" at bounding box center [424, 87] width 14 height 6
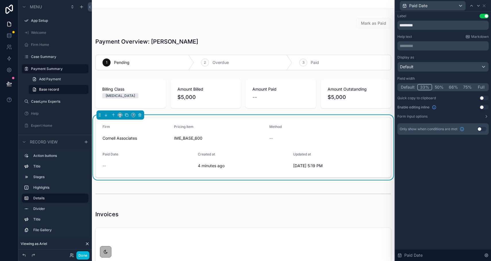
click at [407, 88] on button "Default" at bounding box center [407, 87] width 19 height 6
click at [485, 6] on icon at bounding box center [484, 5] width 5 height 5
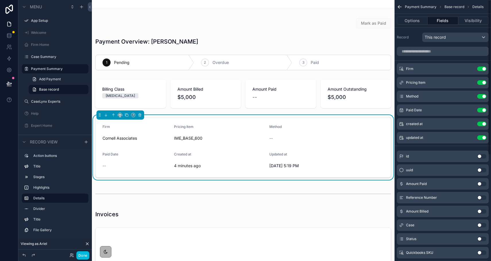
click at [0, 0] on icon "scrollable content" at bounding box center [0, 0] width 0 height 0
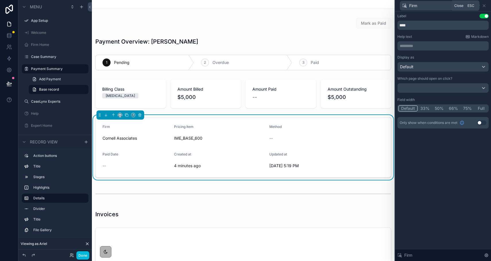
click at [484, 6] on icon at bounding box center [484, 5] width 5 height 5
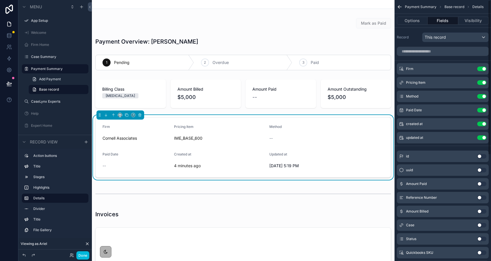
click at [0, 0] on icon "scrollable content" at bounding box center [0, 0] width 0 height 0
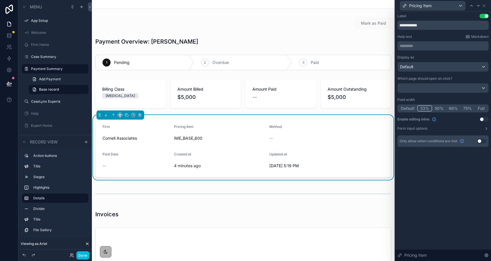
click at [409, 109] on button "Default" at bounding box center [407, 108] width 19 height 6
click at [425, 107] on button "33%" at bounding box center [425, 108] width 14 height 6
click at [410, 107] on button "Default" at bounding box center [407, 108] width 19 height 6
click at [430, 106] on button "33%" at bounding box center [425, 108] width 14 height 6
click at [485, 5] on icon at bounding box center [484, 6] width 2 height 2
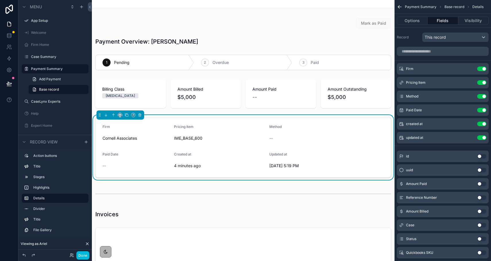
click at [0, 0] on icon "scrollable content" at bounding box center [0, 0] width 0 height 0
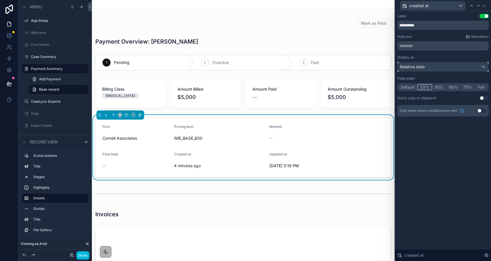
click at [422, 66] on span "Relative date" at bounding box center [412, 67] width 25 height 6
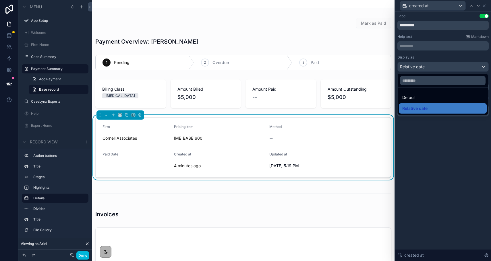
click at [415, 99] on span "Default" at bounding box center [408, 97] width 13 height 7
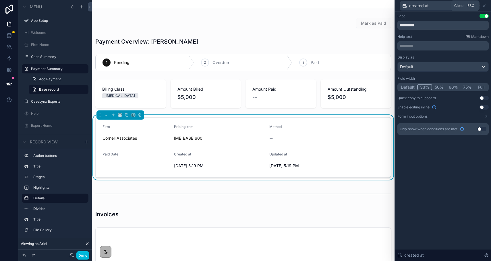
click at [484, 5] on icon at bounding box center [484, 6] width 2 height 2
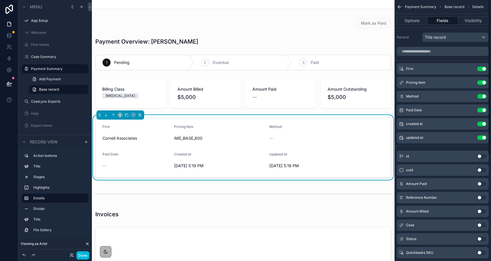
click at [399, 7] on icon "scrollable content" at bounding box center [399, 7] width 3 height 0
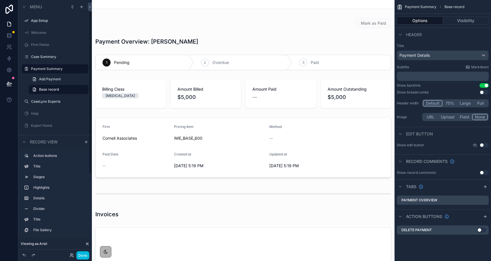
click at [83, 255] on button "Done" at bounding box center [82, 256] width 13 height 8
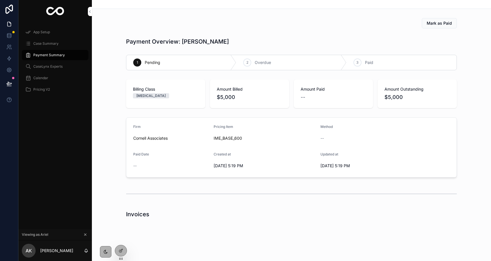
click at [40, 91] on span "Pricing V2" at bounding box center [41, 89] width 17 height 5
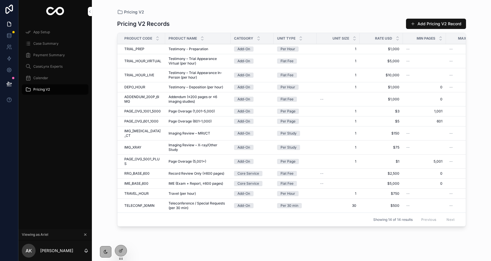
click at [122, 250] on icon at bounding box center [122, 250] width 1 height 1
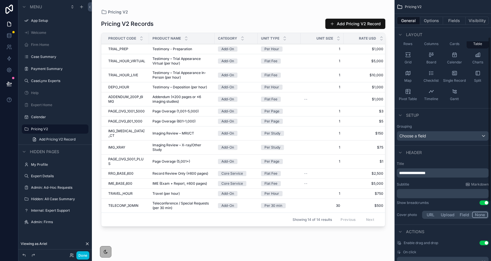
scroll to position [59, 0]
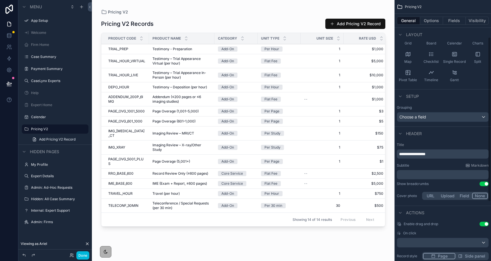
click at [443, 154] on p "**********" at bounding box center [443, 154] width 88 height 6
drag, startPoint x: 439, startPoint y: 155, endPoint x: 400, endPoint y: 155, distance: 39.1
click at [400, 155] on p "**********" at bounding box center [443, 154] width 88 height 6
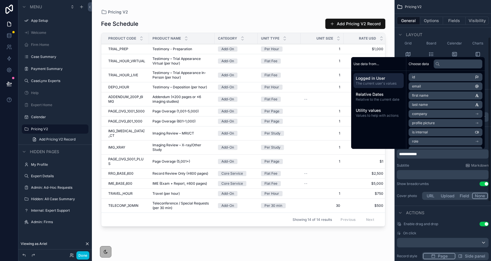
click at [411, 165] on div "Subtitle Markdown" at bounding box center [443, 165] width 92 height 5
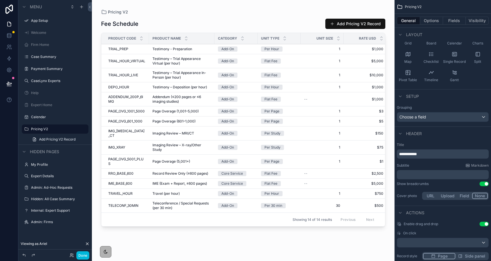
click at [437, 18] on button "Options" at bounding box center [431, 21] width 23 height 8
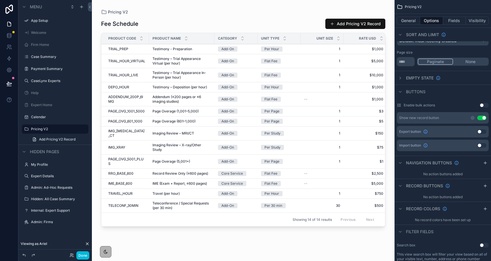
click at [485, 119] on button "Use setting" at bounding box center [481, 118] width 9 height 5
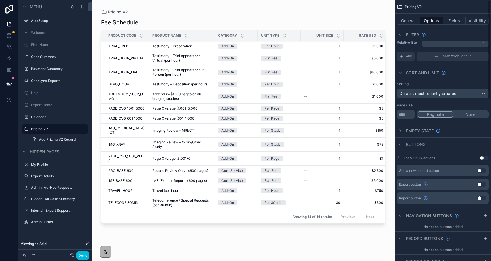
scroll to position [0, 0]
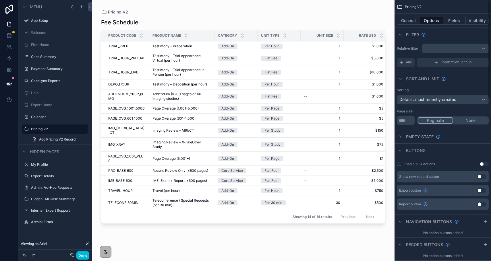
click at [470, 20] on button "Visibility" at bounding box center [477, 21] width 23 height 8
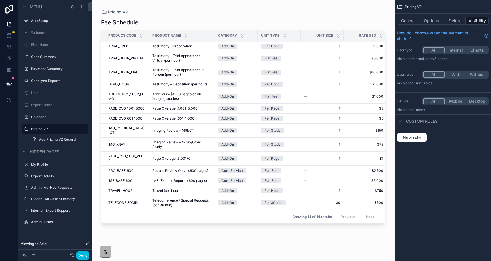
click at [462, 49] on button "Internal" at bounding box center [456, 50] width 22 height 6
click at [461, 74] on button "With" at bounding box center [456, 75] width 22 height 6
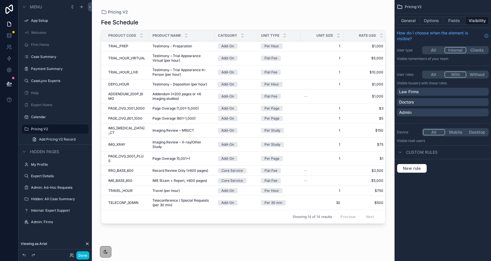
click at [461, 112] on div "Admin" at bounding box center [442, 113] width 87 height 6
click at [84, 254] on button "Done" at bounding box center [82, 256] width 13 height 8
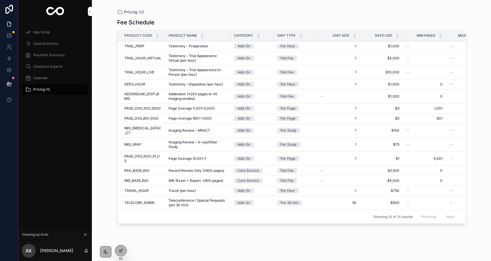
click at [121, 246] on div at bounding box center [120, 251] width 11 height 11
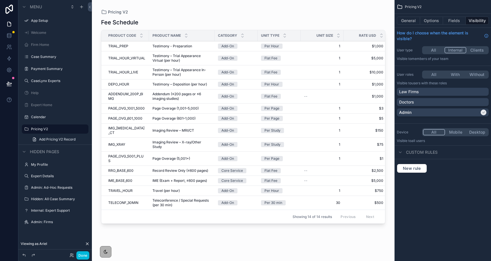
click at [0, 0] on icon "scrollable content" at bounding box center [0, 0] width 0 height 0
type input "**********"
click at [76, 131] on icon "scrollable content" at bounding box center [76, 129] width 5 height 5
click at [7, 40] on link at bounding box center [9, 35] width 18 height 11
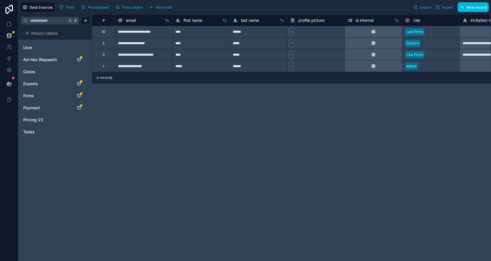
click at [36, 72] on link "Cases" at bounding box center [46, 72] width 47 height 6
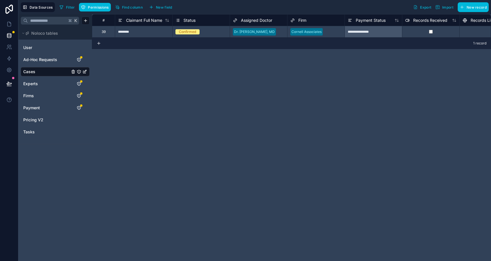
click at [37, 117] on span "Pricing V2" at bounding box center [33, 120] width 20 height 6
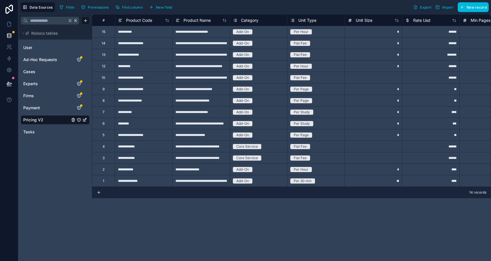
click at [381, 81] on div at bounding box center [373, 77] width 57 height 11
type input "*"
click at [390, 150] on div at bounding box center [373, 146] width 57 height 11
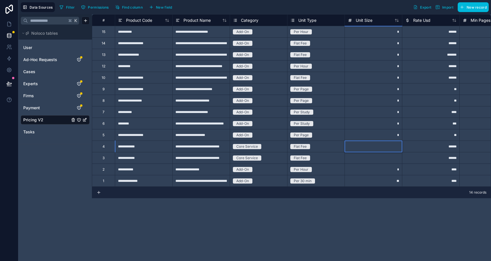
type input "*"
click at [389, 160] on div at bounding box center [373, 157] width 57 height 11
type input "*"
click at [369, 207] on div "**********" at bounding box center [291, 137] width 399 height 247
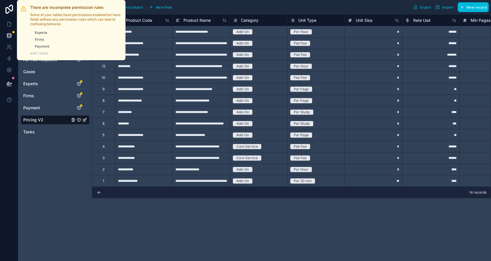
click at [13, 31] on div at bounding box center [13, 32] width 2 height 2
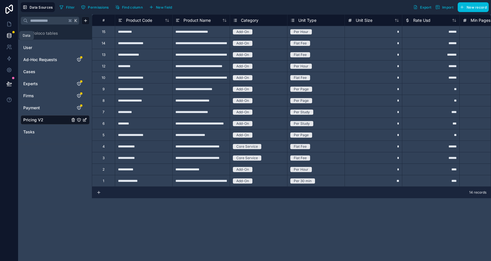
click at [9, 34] on icon at bounding box center [9, 36] width 6 height 6
click at [9, 27] on icon at bounding box center [9, 24] width 6 height 6
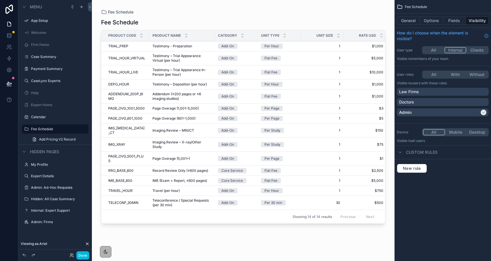
click at [80, 256] on button "Done" at bounding box center [82, 256] width 13 height 8
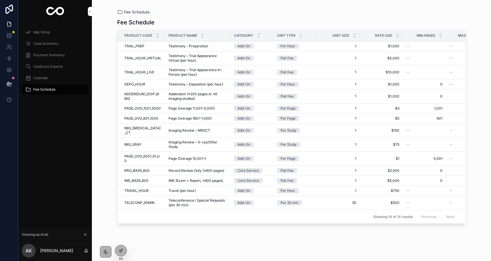
click at [45, 44] on span "Case Summary" at bounding box center [45, 43] width 25 height 5
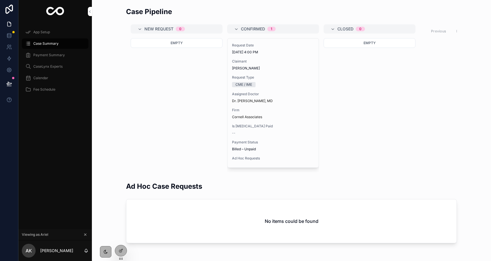
click at [55, 68] on span "CaseLynx Experts" at bounding box center [47, 66] width 29 height 5
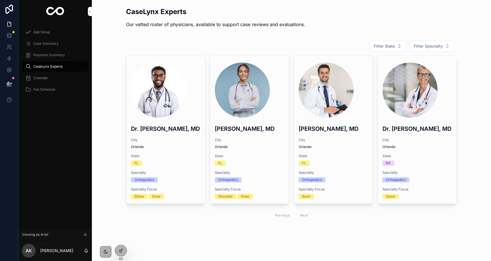
click at [52, 55] on span "Payment Summary" at bounding box center [49, 55] width 32 height 5
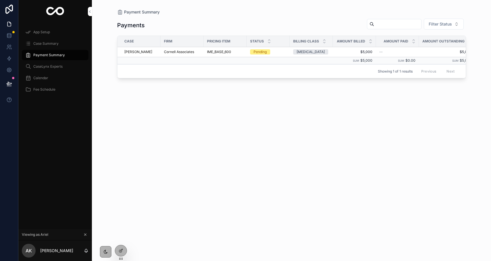
click at [48, 46] on div "Case Summary" at bounding box center [55, 43] width 60 height 9
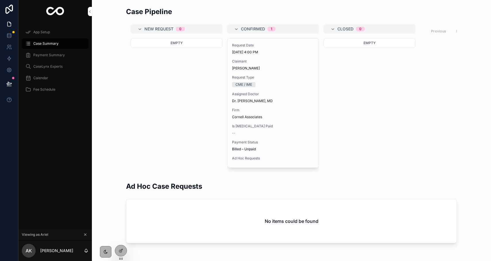
click at [48, 63] on div "CaseLynx Experts" at bounding box center [55, 66] width 60 height 9
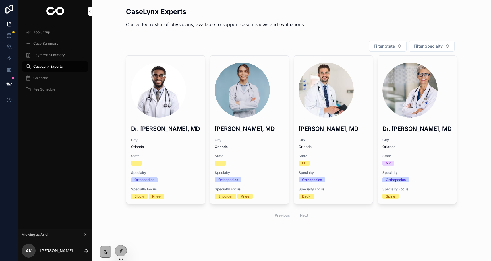
click at [43, 76] on span "Calendar" at bounding box center [40, 78] width 15 height 5
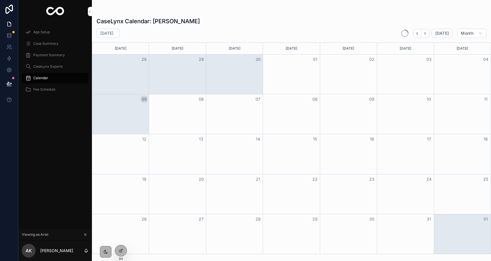
click at [42, 87] on div "Fee Schedule" at bounding box center [55, 89] width 60 height 9
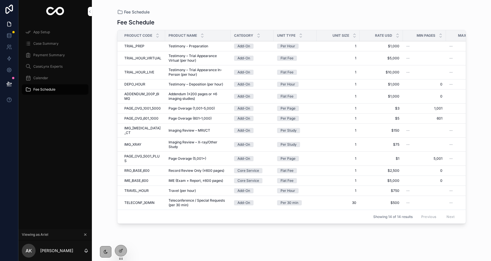
click at [53, 41] on span "Case Summary" at bounding box center [45, 43] width 25 height 5
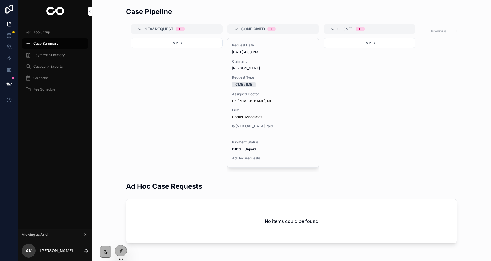
click at [49, 32] on span "App Setup" at bounding box center [41, 32] width 17 height 5
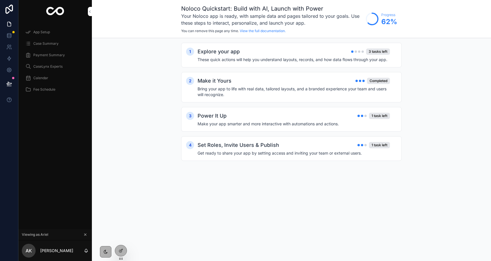
click at [123, 249] on div at bounding box center [120, 251] width 11 height 11
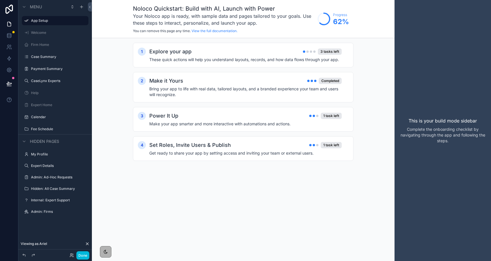
click at [0, 0] on icon "scrollable content" at bounding box center [0, 0] width 0 height 0
click at [103, 25] on span "Remove" at bounding box center [109, 25] width 15 height 6
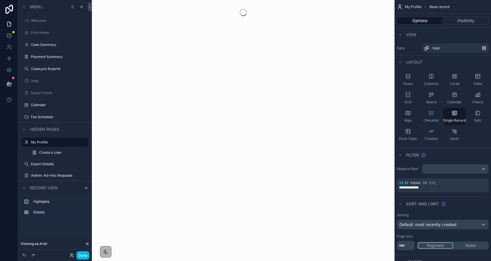
scroll to position [9, 0]
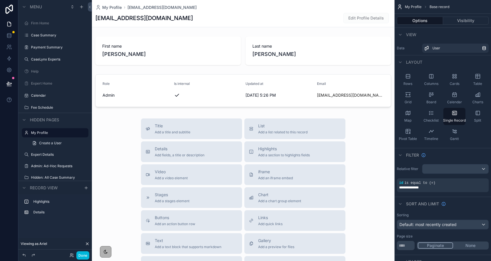
click at [86, 254] on button "Done" at bounding box center [82, 256] width 13 height 8
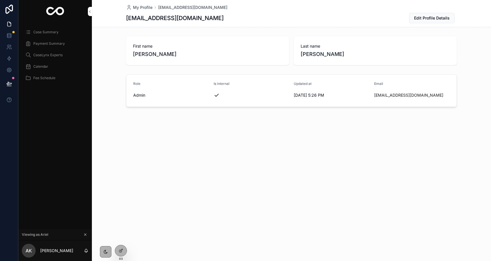
click at [43, 42] on span "Payment Summary" at bounding box center [49, 43] width 32 height 5
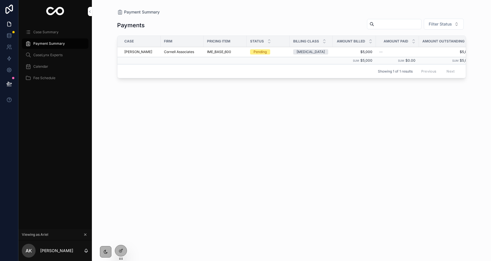
click at [42, 35] on div "Case Summary" at bounding box center [55, 32] width 60 height 9
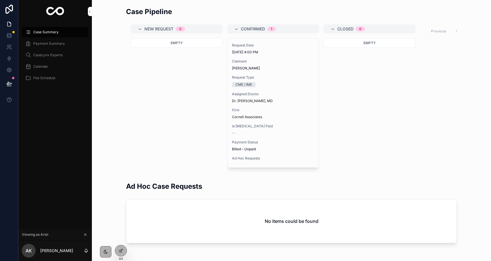
click at [42, 46] on span "Payment Summary" at bounding box center [49, 43] width 32 height 5
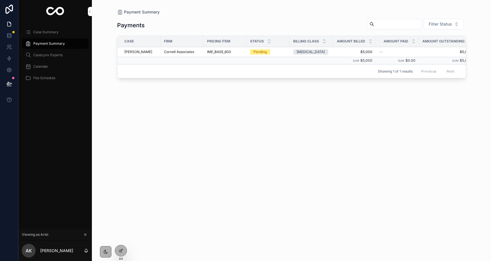
click at [42, 53] on span "CaseLynx Experts" at bounding box center [47, 55] width 29 height 5
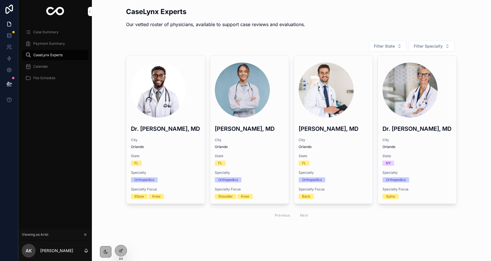
click at [42, 69] on div "Calendar" at bounding box center [55, 66] width 60 height 9
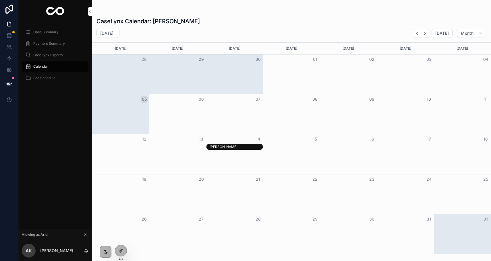
click at [43, 79] on span "Fee Schedule" at bounding box center [44, 78] width 22 height 5
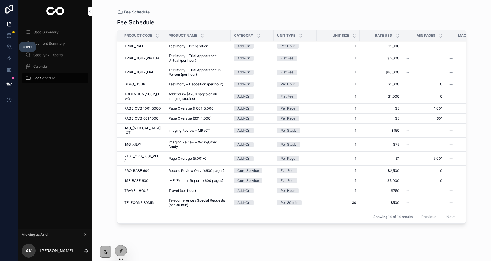
click at [4, 43] on link at bounding box center [9, 46] width 18 height 11
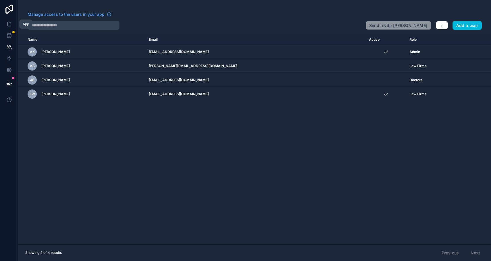
click at [10, 28] on link at bounding box center [9, 23] width 18 height 11
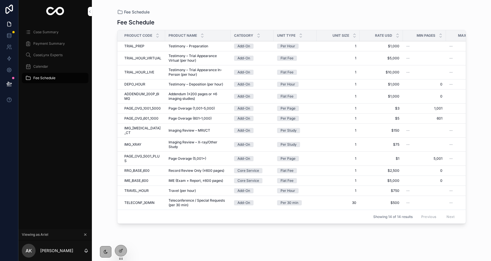
click at [39, 34] on span "Case Summary" at bounding box center [45, 32] width 25 height 5
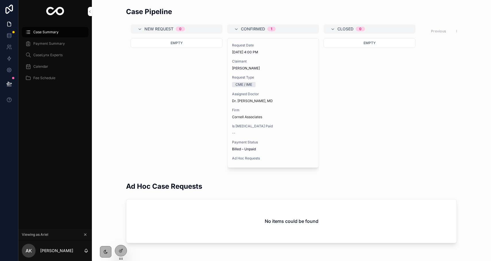
click at [49, 77] on span "Fee Schedule" at bounding box center [44, 78] width 22 height 5
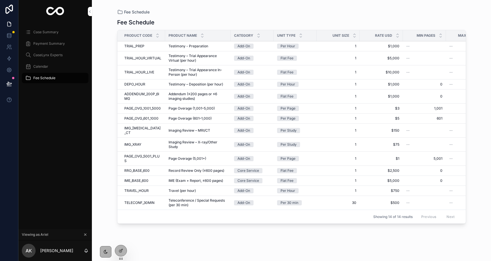
click at [122, 248] on div at bounding box center [120, 251] width 11 height 11
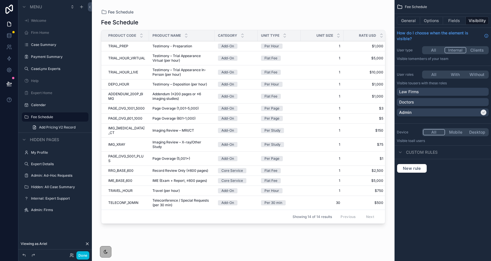
click at [0, 0] on icon "scrollable content" at bounding box center [0, 0] width 0 height 0
click at [28, 118] on icon "scrollable content" at bounding box center [26, 117] width 5 height 5
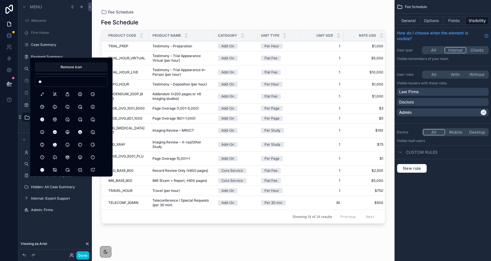
type input "*"
type input "*****"
click at [46, 94] on button "Moneybag" at bounding box center [42, 94] width 10 height 10
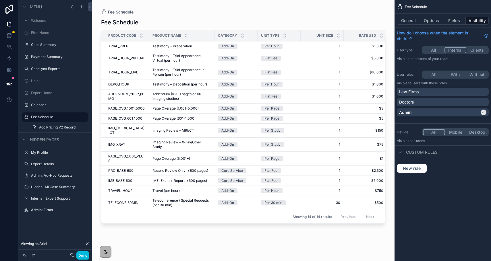
click at [0, 0] on icon "scrollable content" at bounding box center [0, 0] width 0 height 0
click at [26, 118] on icon "scrollable content" at bounding box center [26, 117] width 5 height 5
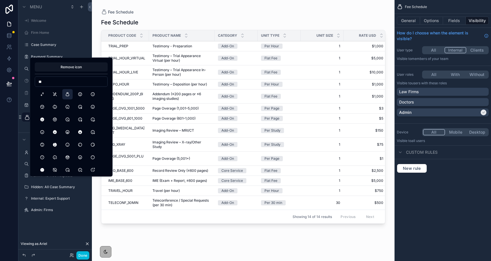
type input "*"
type input "******"
click at [78, 94] on button "FileDollar" at bounding box center [80, 94] width 10 height 10
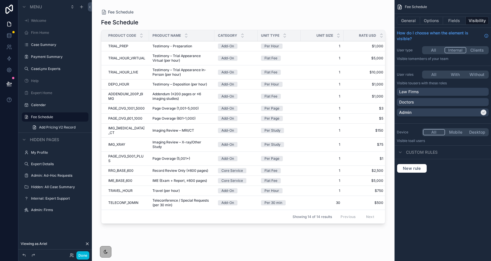
click at [0, 0] on icon "scrollable content" at bounding box center [0, 0] width 0 height 0
click at [28, 118] on icon "scrollable content" at bounding box center [26, 117] width 5 height 5
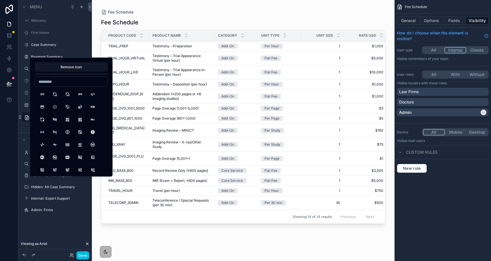
type input "*"
type input "****"
click at [43, 96] on button "Cash" at bounding box center [42, 94] width 10 height 10
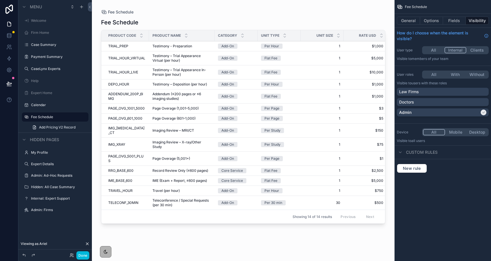
click at [85, 255] on button "Done" at bounding box center [82, 256] width 13 height 8
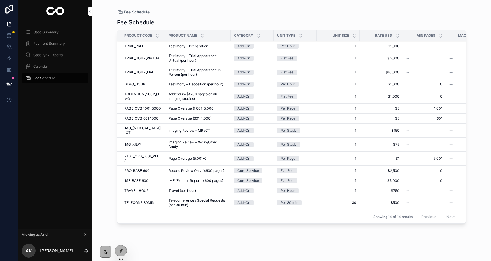
click at [59, 66] on div "Calendar" at bounding box center [55, 66] width 60 height 9
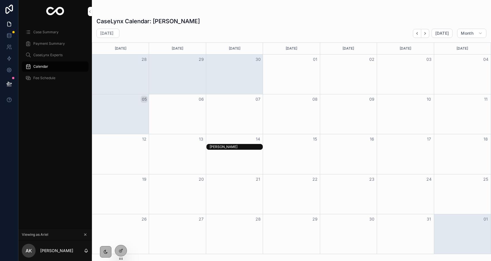
click at [58, 56] on span "CaseLynx Experts" at bounding box center [47, 55] width 29 height 5
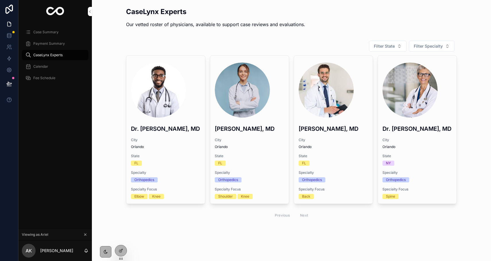
click at [55, 45] on span "Payment Summary" at bounding box center [49, 43] width 32 height 5
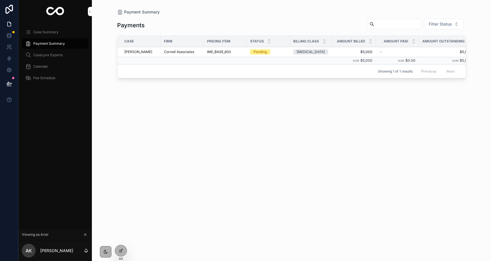
click at [51, 36] on div "Case Summary" at bounding box center [55, 32] width 60 height 9
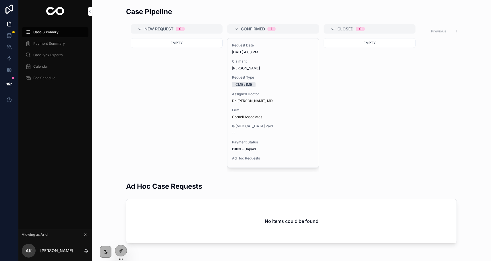
click at [0, 0] on div at bounding box center [0, 0] width 0 height 0
click at [0, 0] on icon at bounding box center [0, 0] width 0 height 0
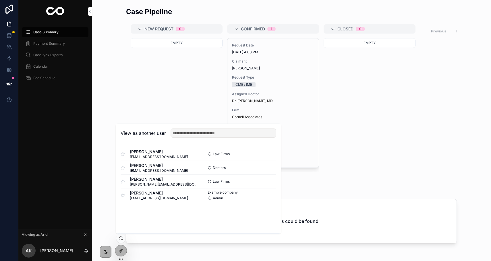
click at [0, 0] on button "Select" at bounding box center [0, 0] width 0 height 0
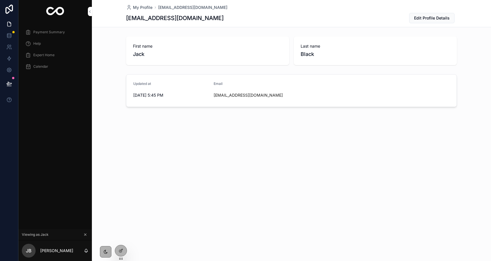
click at [44, 55] on span "Expert Home" at bounding box center [43, 55] width 21 height 5
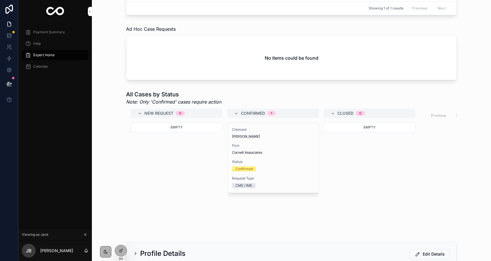
scroll to position [154, 0]
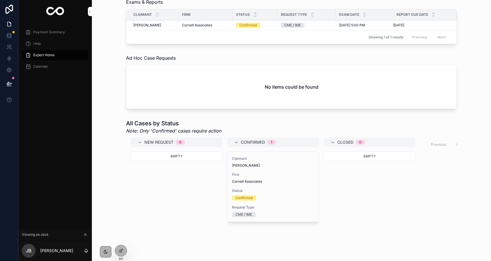
click at [257, 172] on div "Claimant [PERSON_NAME] Firm [PERSON_NAME] Associates Status Confirmed Request T…" at bounding box center [272, 187] width 91 height 70
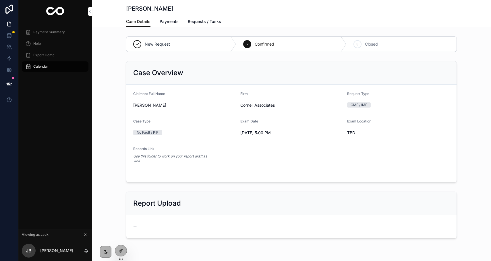
scroll to position [1, 0]
click at [49, 60] on link "Expert Home" at bounding box center [55, 55] width 67 height 10
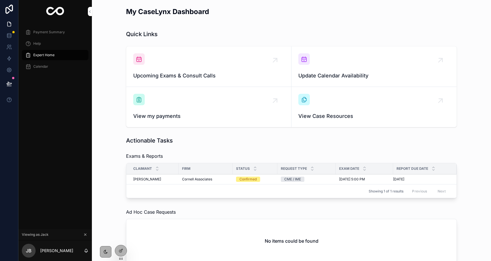
click at [0, 0] on icon at bounding box center [0, 0] width 0 height 0
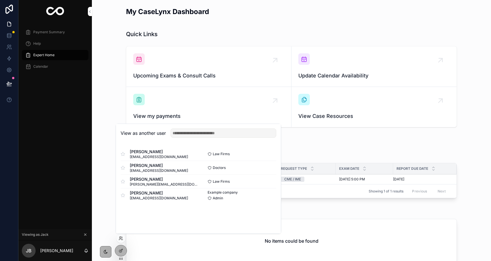
click at [0, 0] on button "Select" at bounding box center [0, 0] width 0 height 0
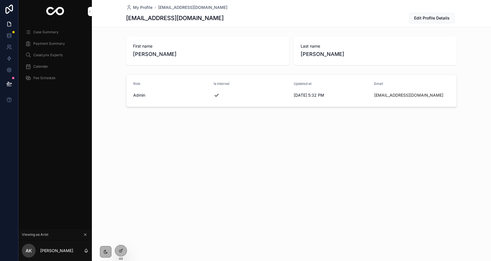
click at [55, 32] on span "Case Summary" at bounding box center [45, 32] width 25 height 5
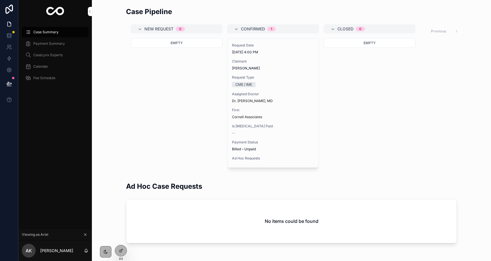
click at [250, 154] on div "Request Date 10/5/2025 4:00 PM Claimant Bill Nye Request Type CME / IME Assigne…" at bounding box center [272, 102] width 91 height 129
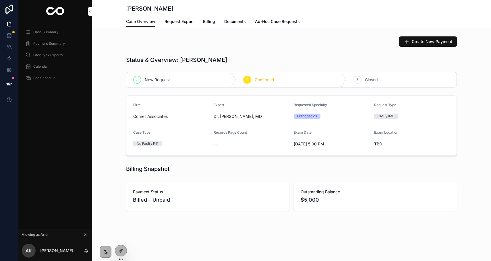
click at [440, 44] on span "Create New Payment" at bounding box center [432, 42] width 40 height 6
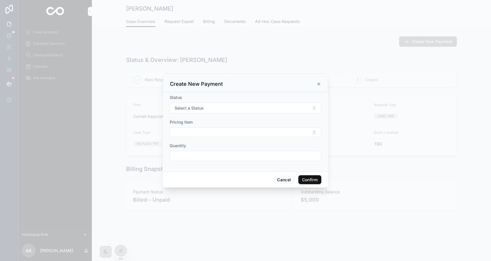
click at [320, 85] on icon at bounding box center [319, 84] width 5 height 5
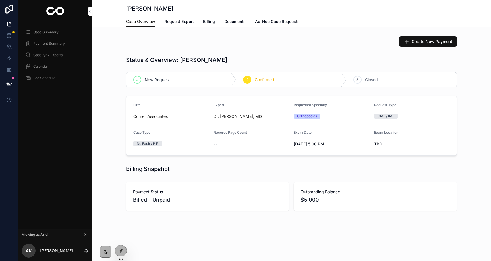
click at [188, 17] on link "Request Expert" at bounding box center [179, 21] width 29 height 11
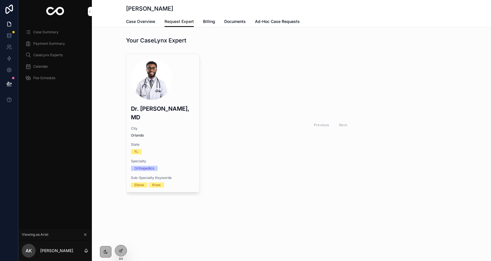
click at [161, 142] on span "State" at bounding box center [163, 144] width 64 height 5
click at [213, 25] on link "Billing" at bounding box center [209, 21] width 12 height 11
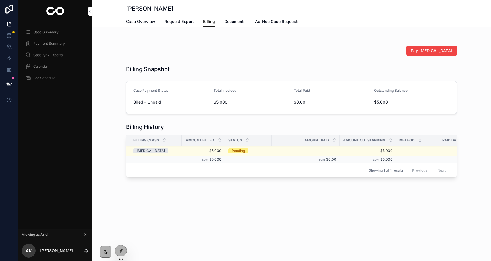
click at [243, 25] on link "Documents" at bounding box center [235, 21] width 22 height 11
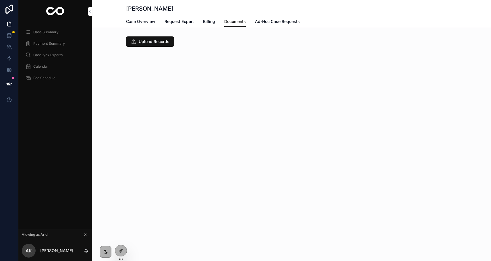
click at [263, 21] on span "Ad-Hoc Case Requests" at bounding box center [277, 22] width 45 height 6
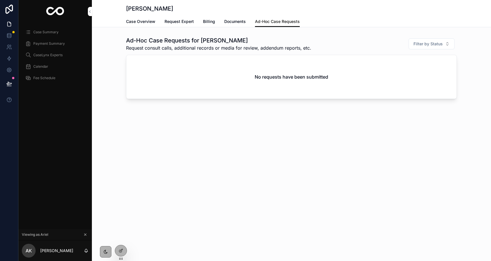
click at [156, 24] on div "Case Overview Request Expert Billing Documents Ad-Hoc Case Requests" at bounding box center [291, 21] width 331 height 11
click at [149, 22] on span "Case Overview" at bounding box center [140, 22] width 29 height 6
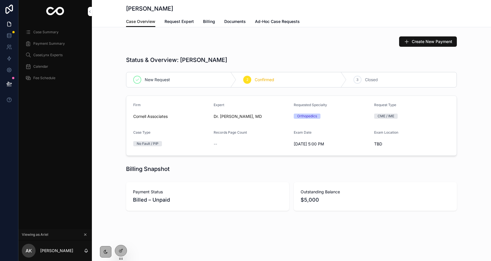
click at [188, 23] on span "Request Expert" at bounding box center [179, 22] width 29 height 6
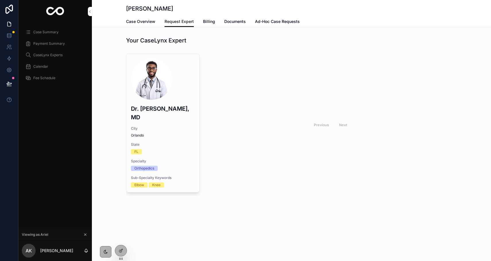
click at [213, 22] on span "Billing" at bounding box center [209, 22] width 12 height 6
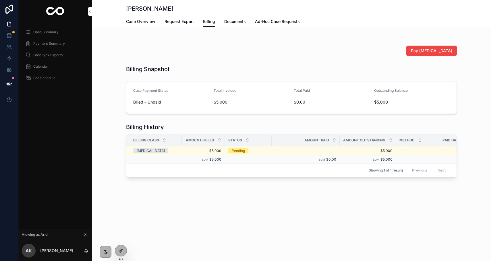
click at [125, 248] on div at bounding box center [120, 251] width 11 height 11
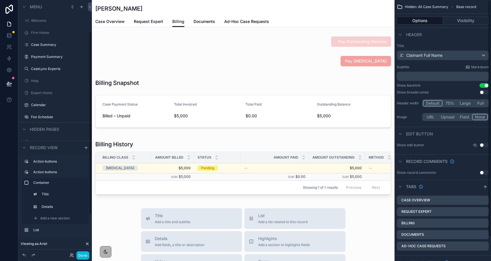
scroll to position [44, 0]
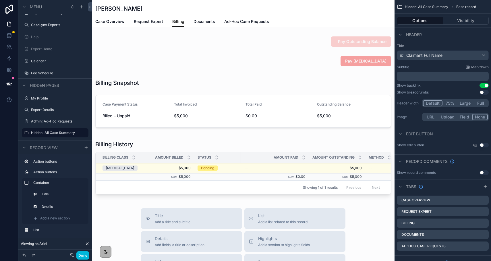
click at [331, 61] on div "scrollable content" at bounding box center [243, 61] width 303 height 15
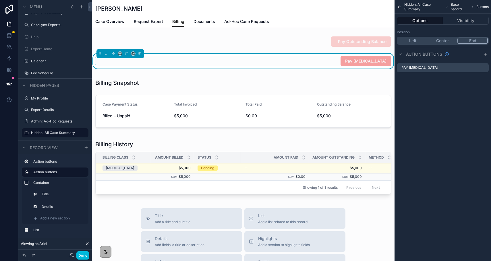
click at [455, 21] on button "Visibility" at bounding box center [466, 21] width 46 height 8
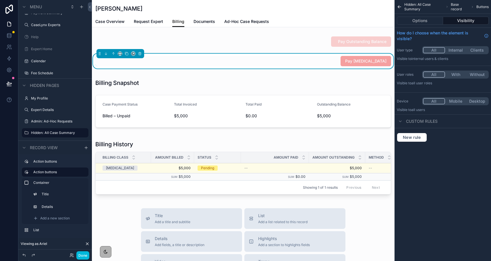
click at [475, 51] on button "Clients" at bounding box center [477, 50] width 22 height 6
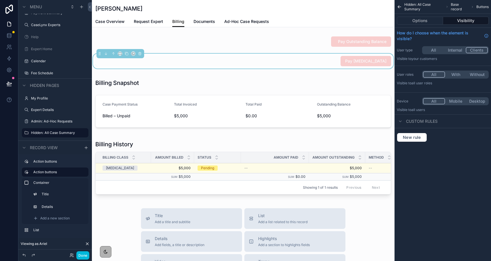
click at [320, 42] on div "scrollable content" at bounding box center [243, 41] width 303 height 15
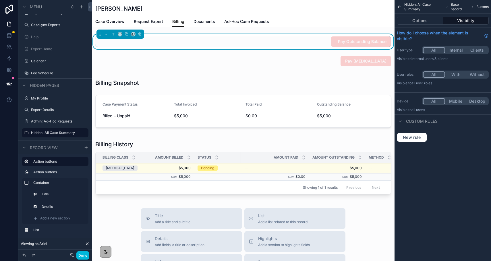
click at [474, 49] on button "Clients" at bounding box center [477, 50] width 22 height 6
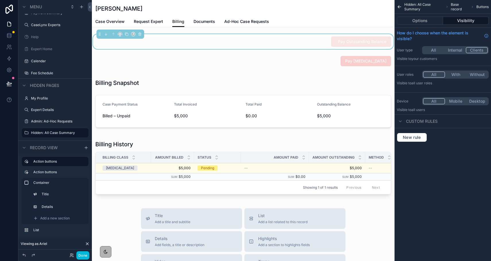
click at [80, 255] on button "Done" at bounding box center [82, 256] width 13 height 8
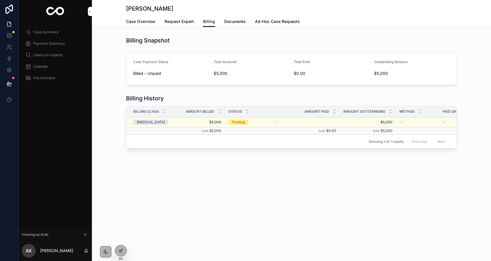
click at [0, 0] on icon at bounding box center [0, 0] width 0 height 0
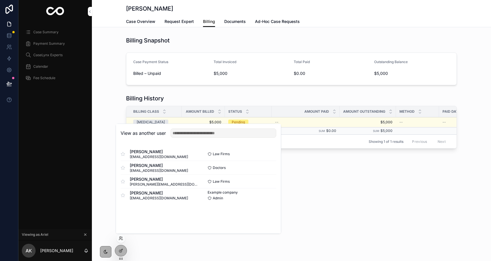
click at [0, 0] on button "Select" at bounding box center [0, 0] width 0 height 0
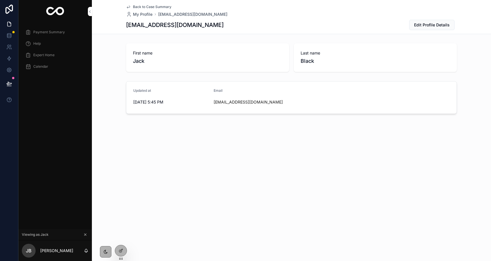
click at [48, 54] on span "Expert Home" at bounding box center [43, 55] width 21 height 5
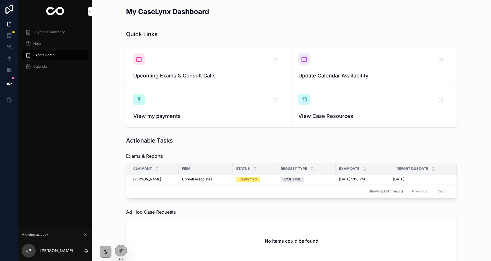
click at [164, 65] on div "Upcoming Exams & Consult Calls" at bounding box center [208, 66] width 151 height 26
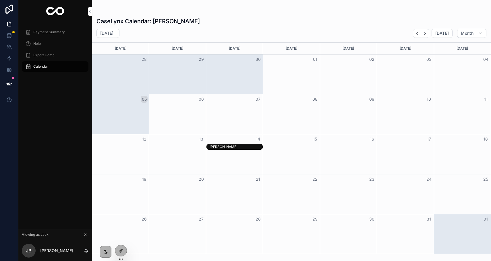
click at [219, 147] on div "[PERSON_NAME]" at bounding box center [236, 147] width 53 height 5
click at [336, 202] on span "Open" at bounding box center [336, 201] width 11 height 5
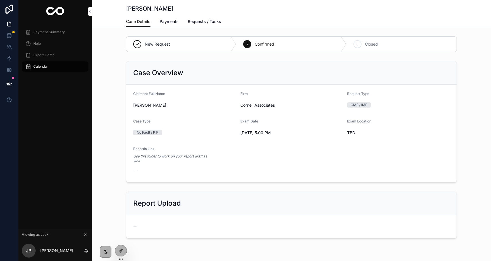
click at [168, 19] on span "Payments" at bounding box center [169, 22] width 19 height 6
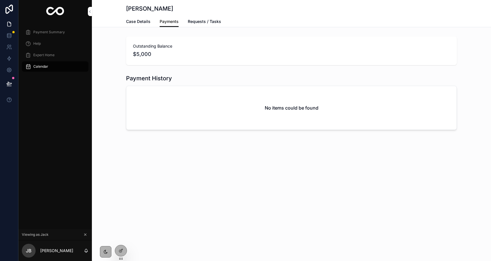
click at [53, 32] on span "Payment Summary" at bounding box center [49, 32] width 32 height 5
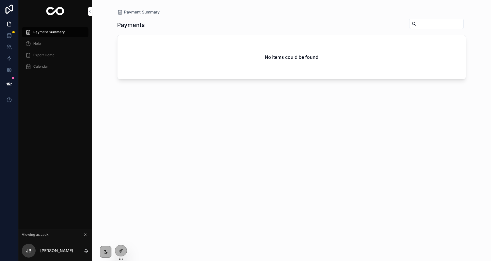
click at [52, 55] on span "Expert Home" at bounding box center [43, 55] width 21 height 5
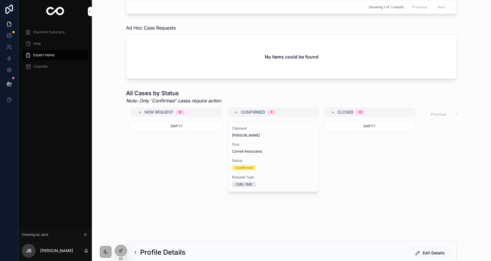
scroll to position [237, 0]
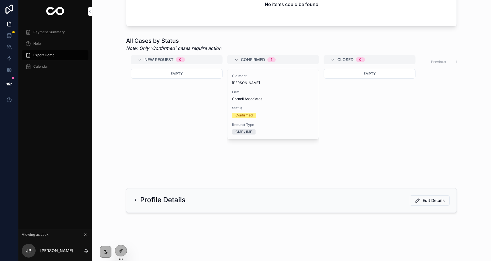
click at [139, 198] on div "Profile Details" at bounding box center [159, 200] width 52 height 9
click at [134, 198] on icon "scrollable content" at bounding box center [135, 200] width 5 height 5
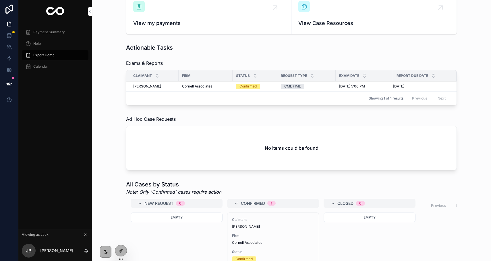
scroll to position [0, 0]
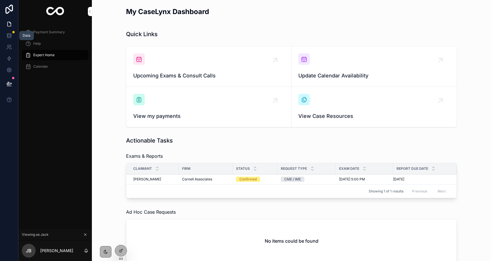
click at [11, 37] on icon at bounding box center [9, 36] width 6 height 6
